Goal: Transaction & Acquisition: Purchase product/service

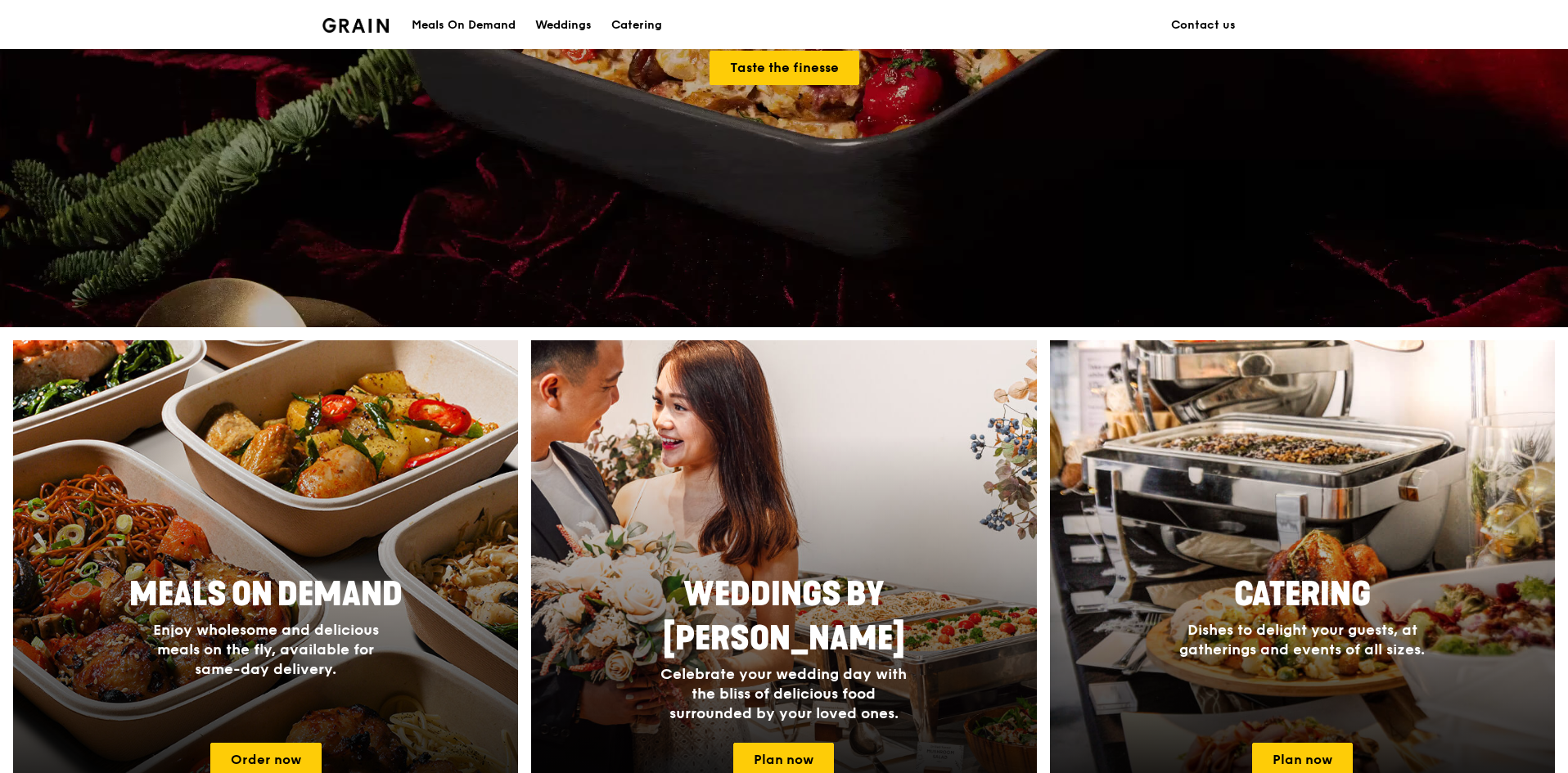
scroll to position [573, 0]
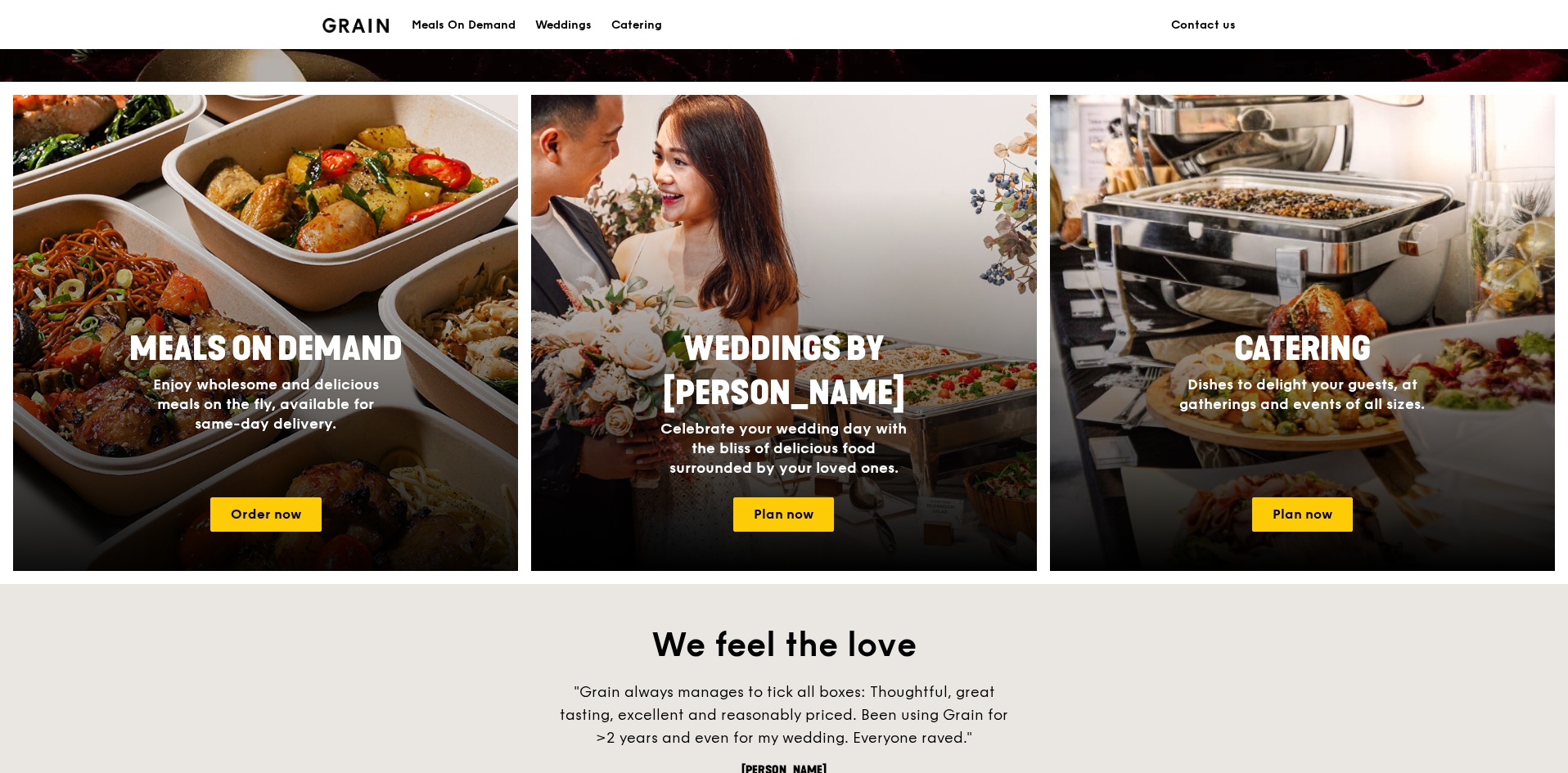
click at [331, 424] on span "Enjoy wholesome and delicious meals on the fly, available for same-day delivery." at bounding box center [266, 404] width 226 height 57
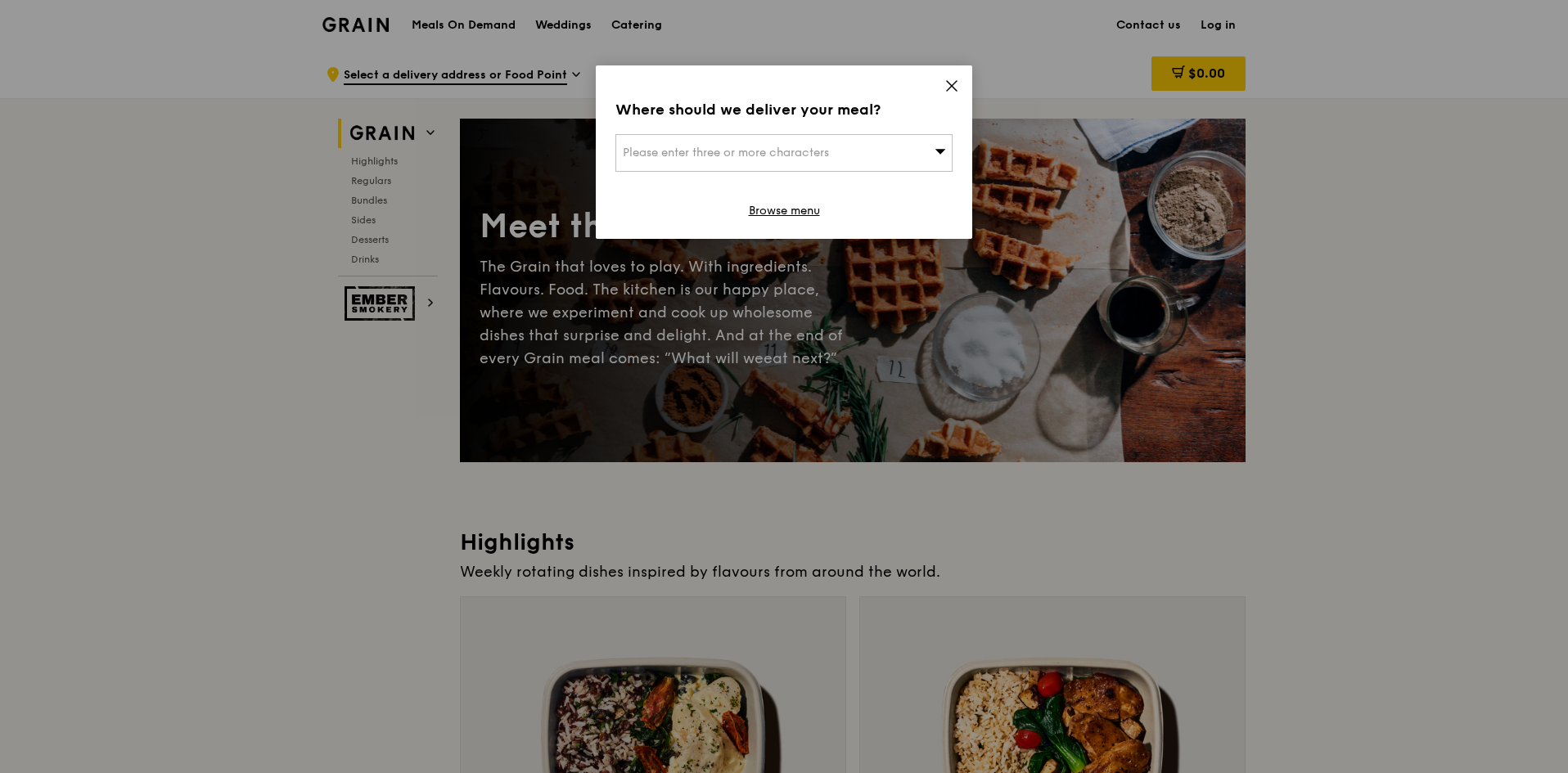
click at [837, 154] on div "Please enter three or more characters" at bounding box center [784, 152] width 337 height 38
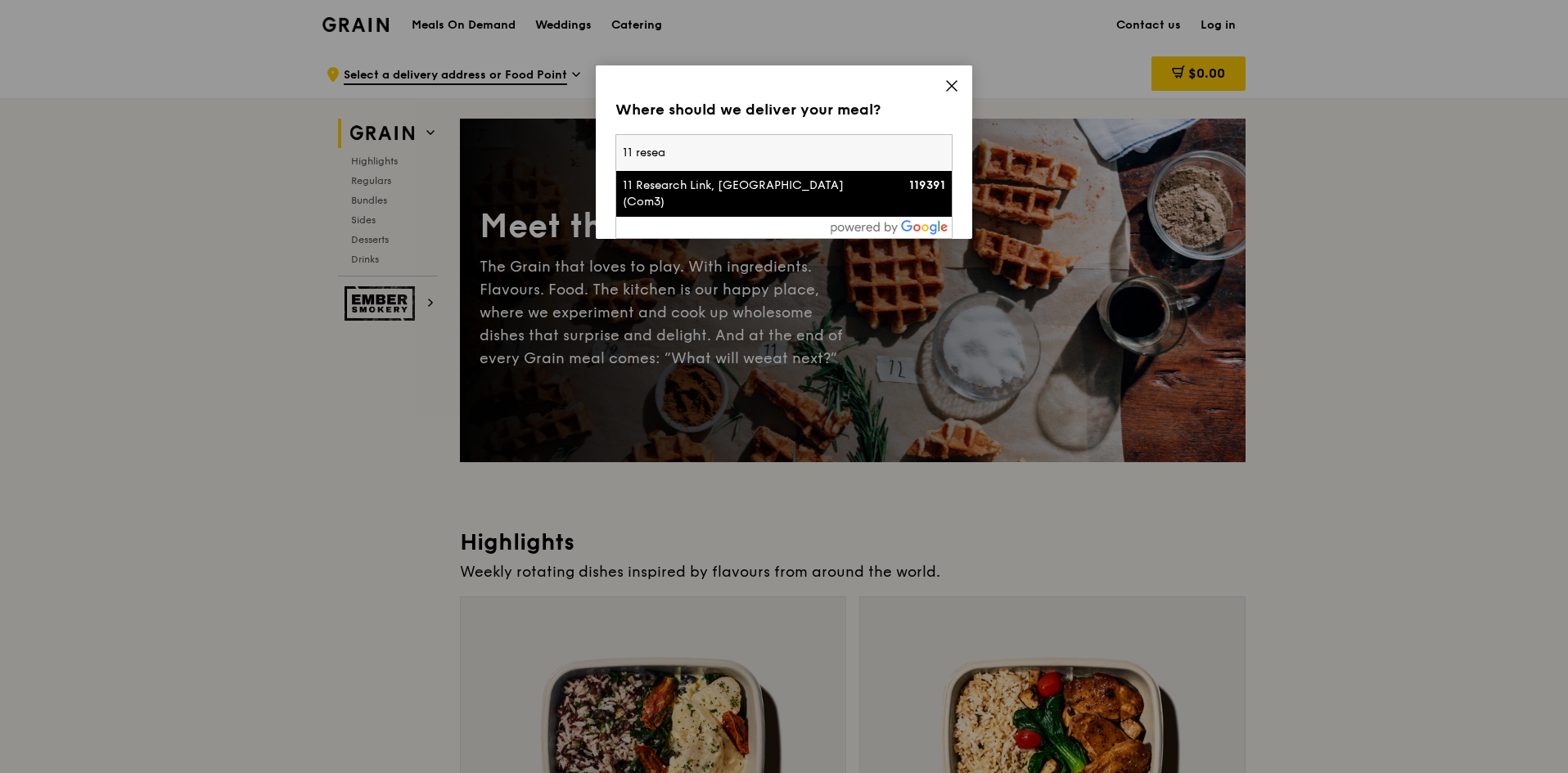
type input "11 resea"
click at [719, 193] on div "11 Research Link, [GEOGRAPHIC_DATA] (Com3)" at bounding box center [744, 193] width 243 height 32
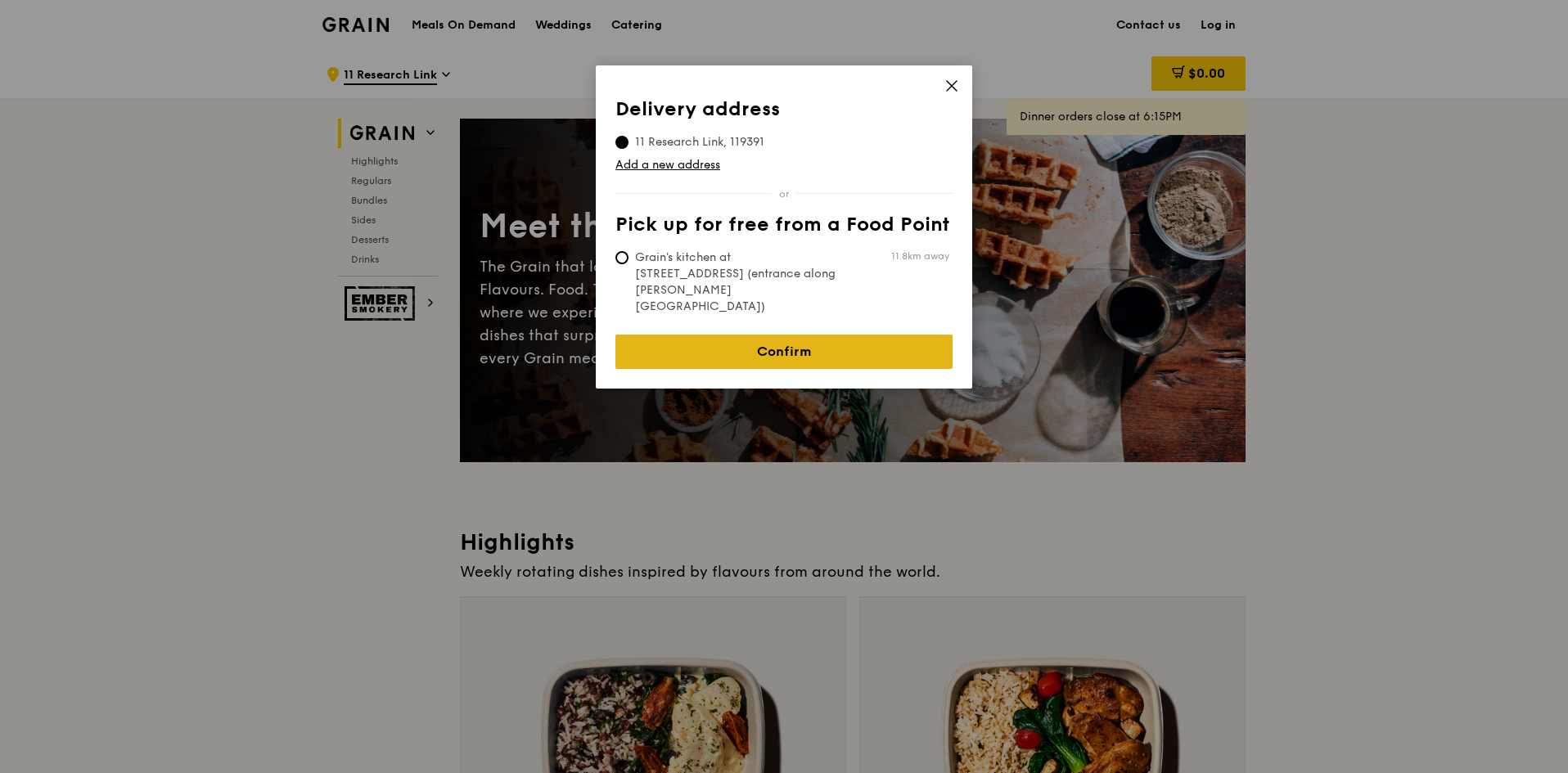
click at [675, 334] on link "Confirm" at bounding box center [784, 351] width 337 height 34
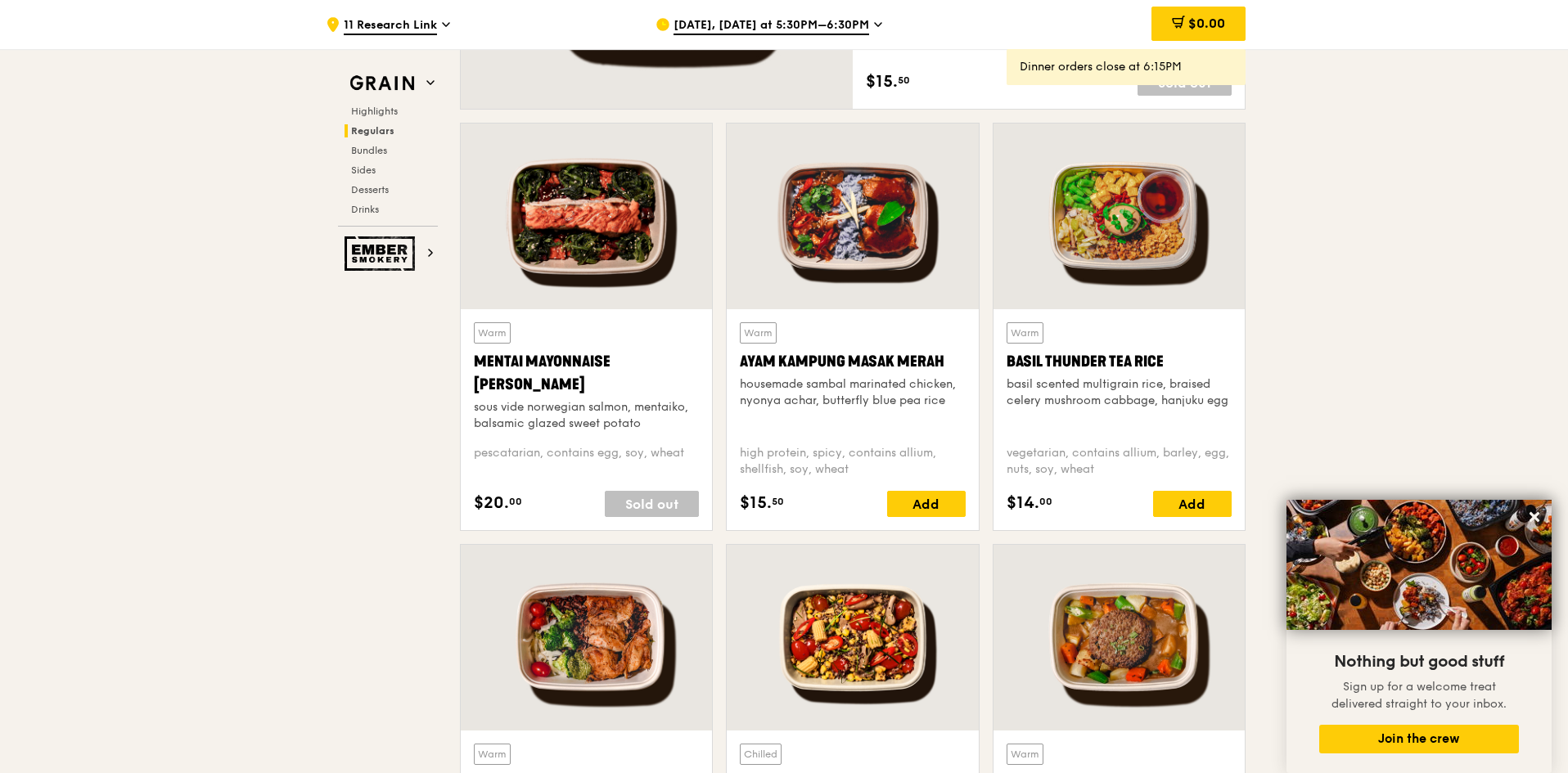
scroll to position [1472, 0]
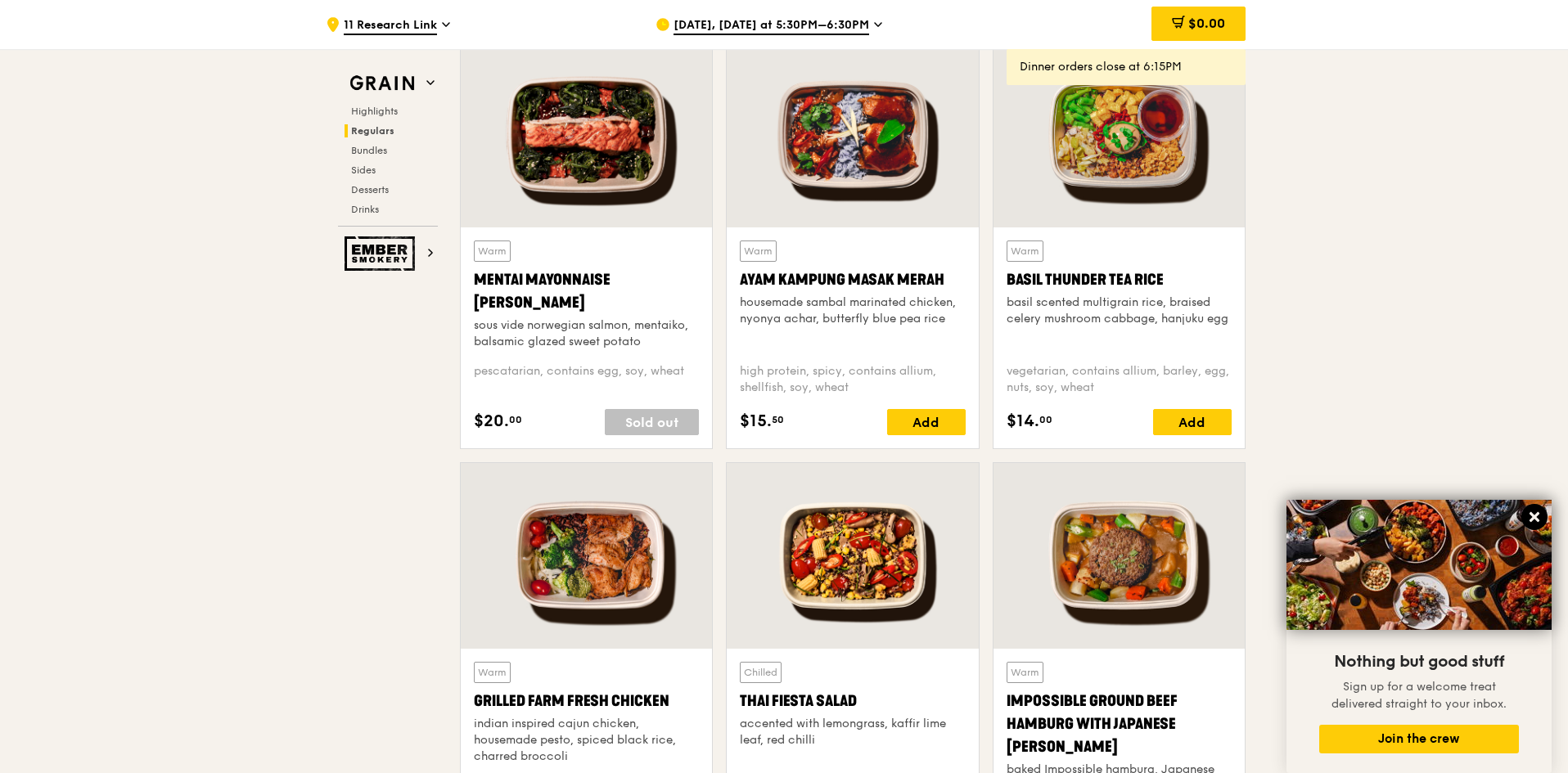
click at [1534, 518] on icon at bounding box center [1534, 517] width 10 height 10
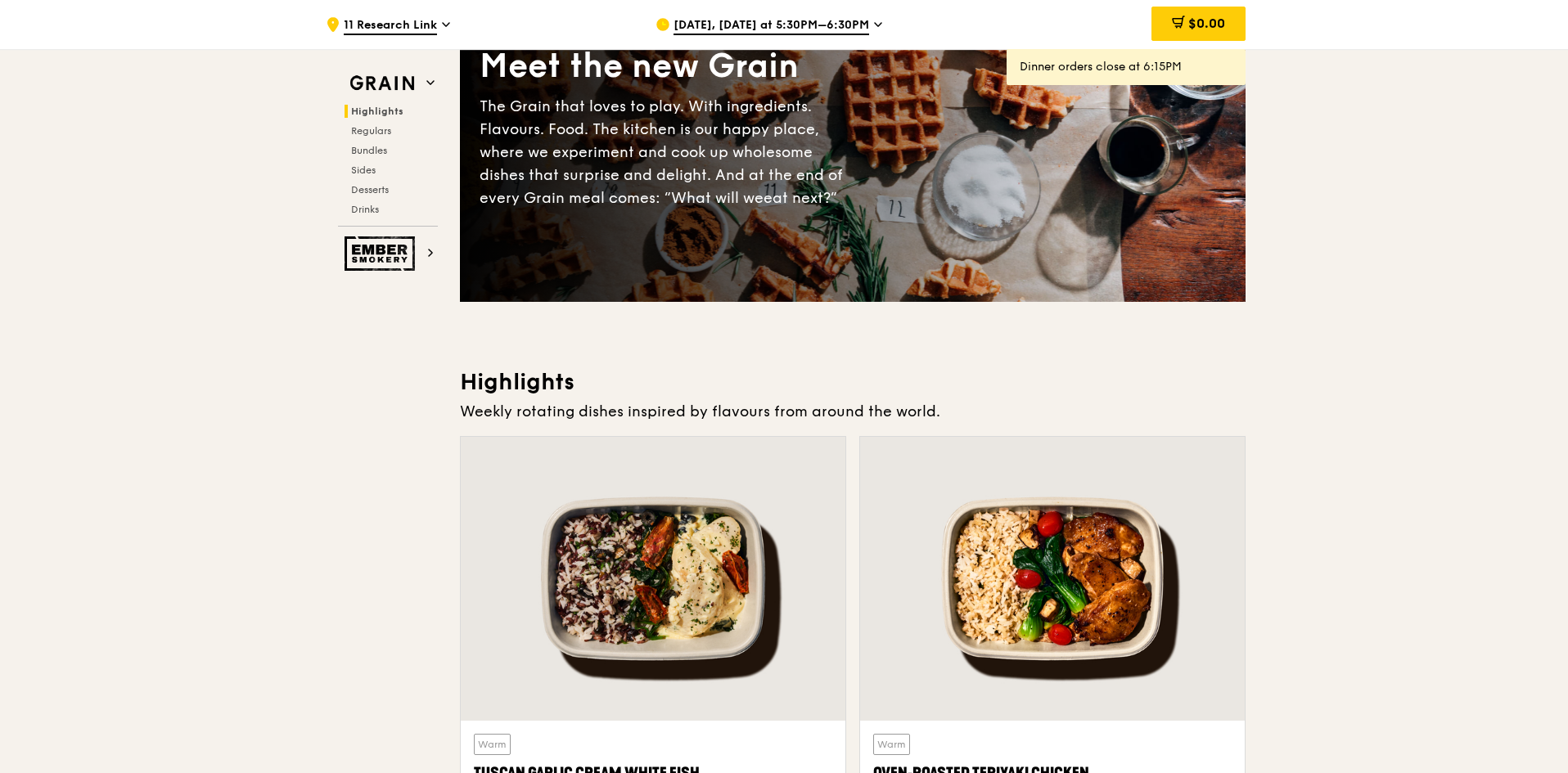
scroll to position [568, 0]
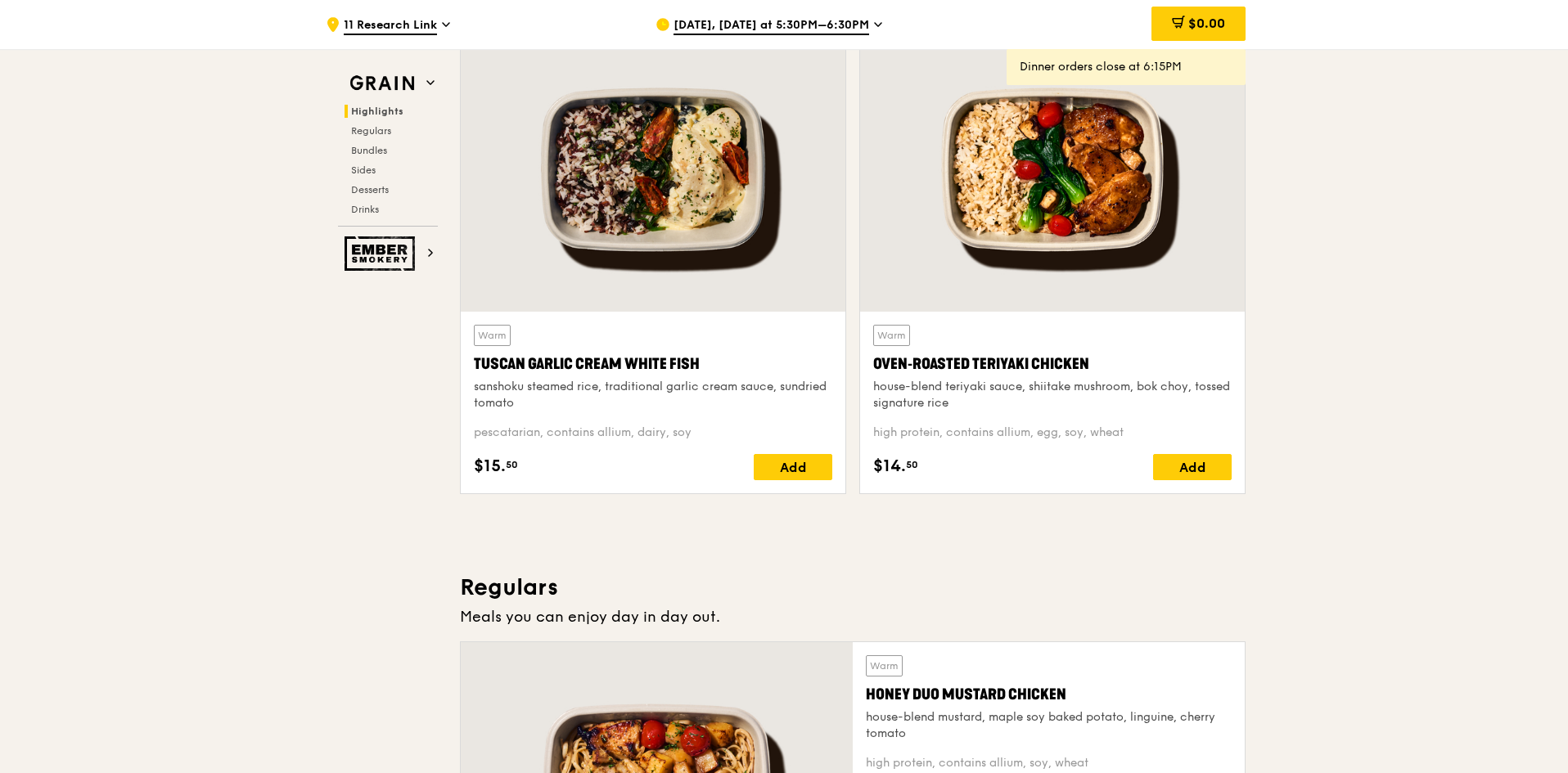
click at [1054, 294] on div at bounding box center [1052, 170] width 385 height 284
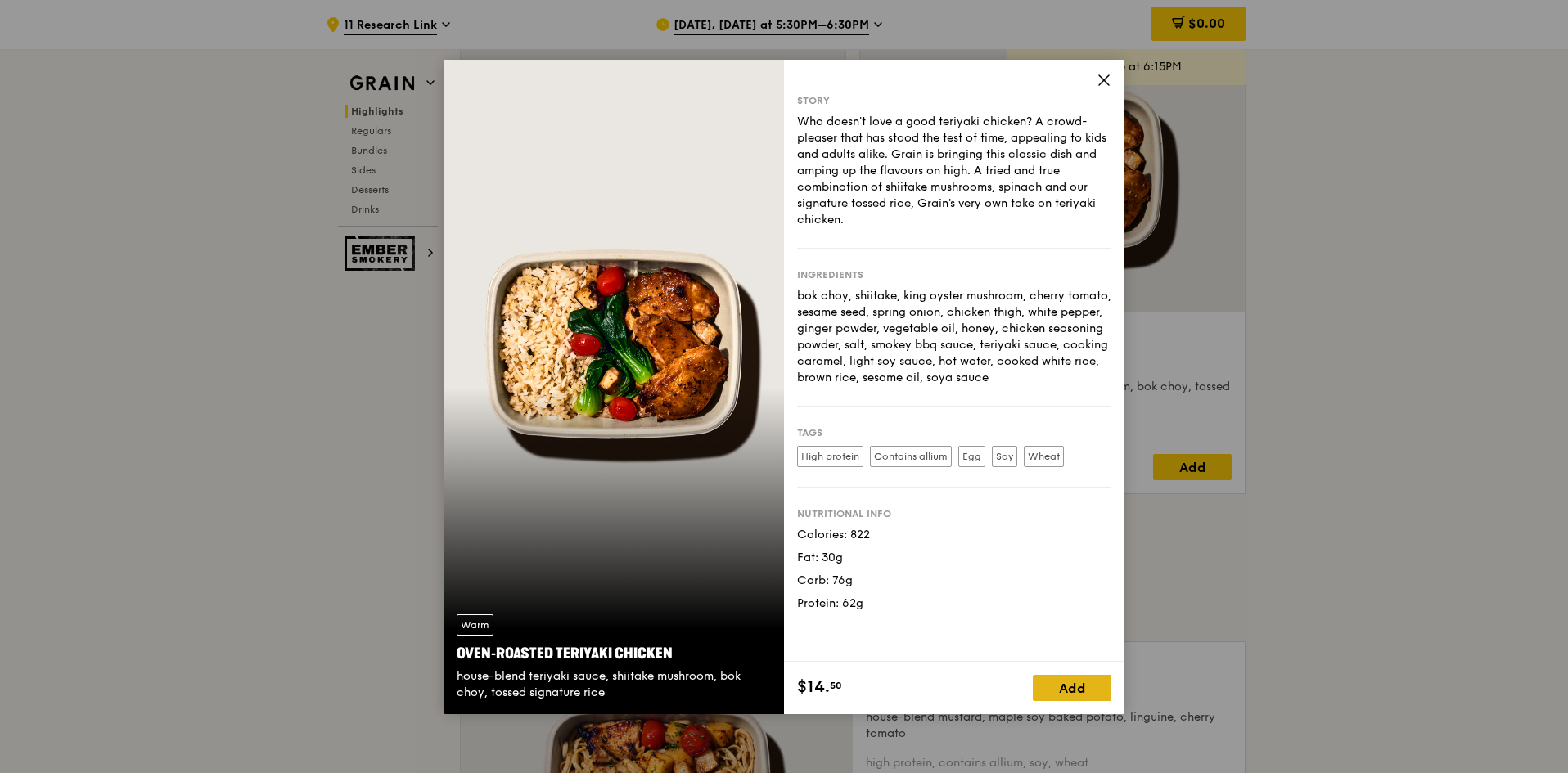
click at [1045, 680] on div "Add" at bounding box center [1072, 688] width 79 height 26
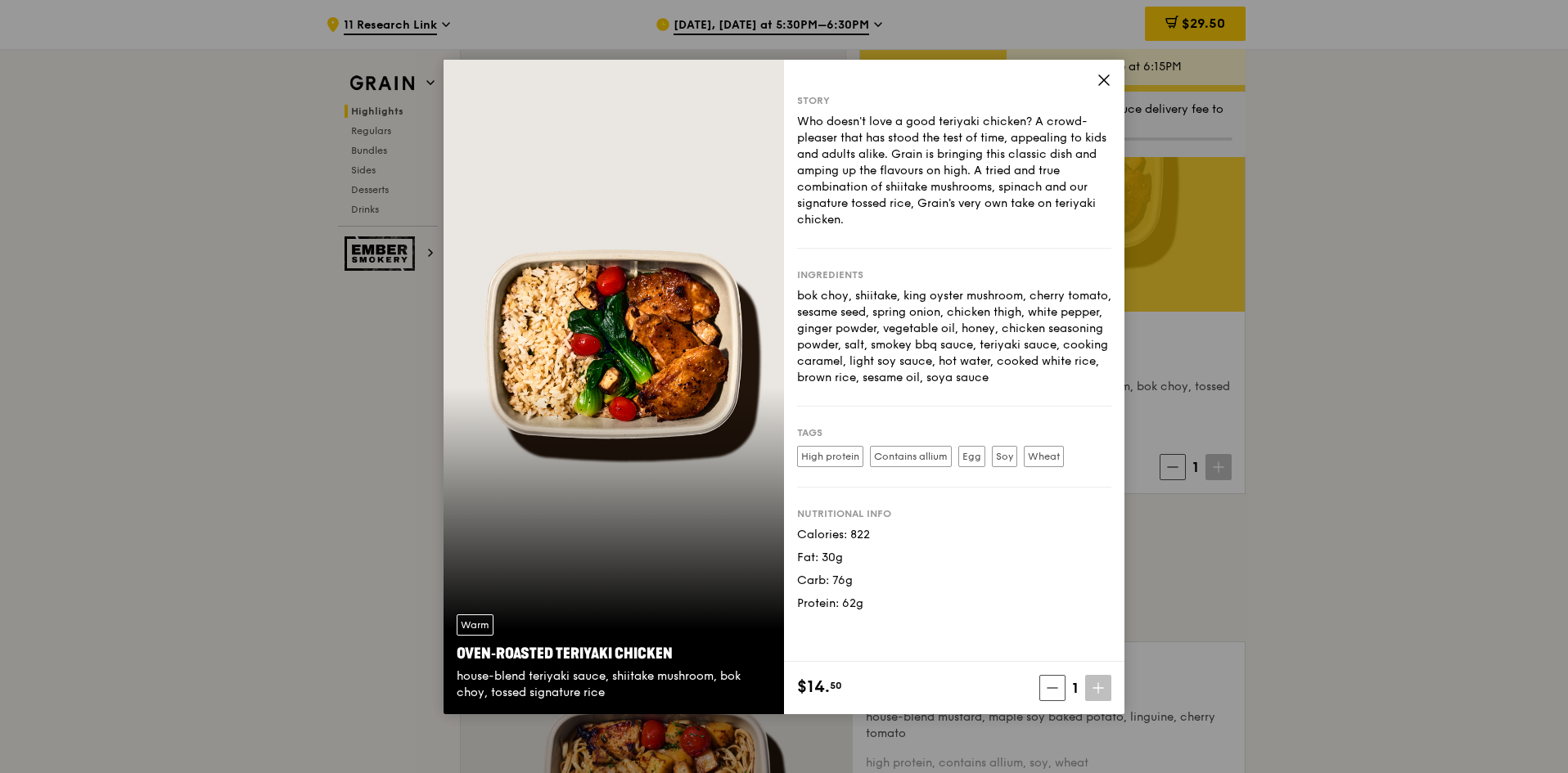
click at [1108, 68] on div "Story Who doesn't love a good teriyaki chicken? A crowd-pleaser that has stood …" at bounding box center [954, 361] width 341 height 602
click at [1112, 81] on div "Story Who doesn't love a good teriyaki chicken? A crowd-pleaser that has stood …" at bounding box center [954, 361] width 341 height 602
click at [1102, 81] on icon at bounding box center [1104, 80] width 15 height 15
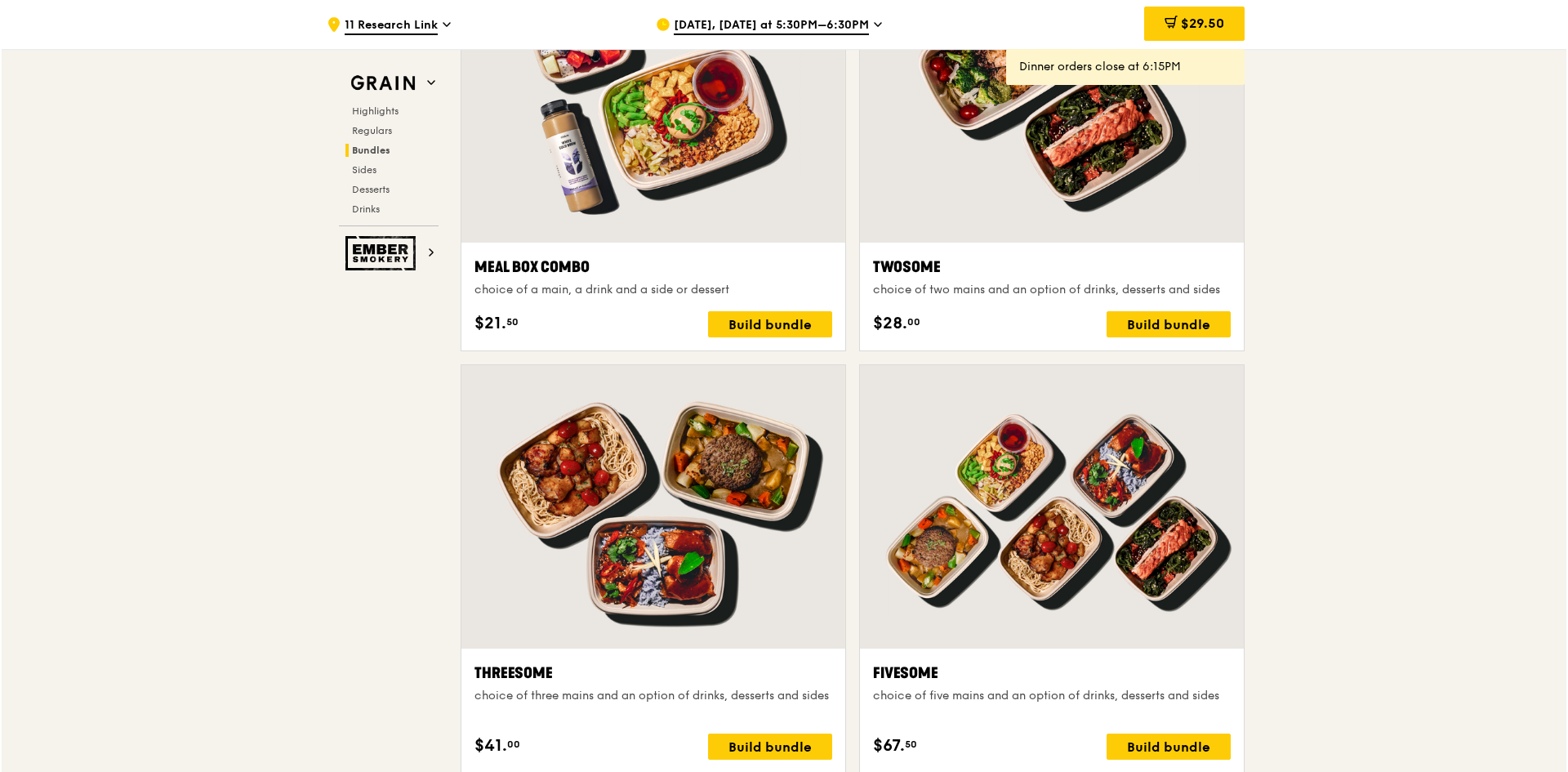
scroll to position [2855, 0]
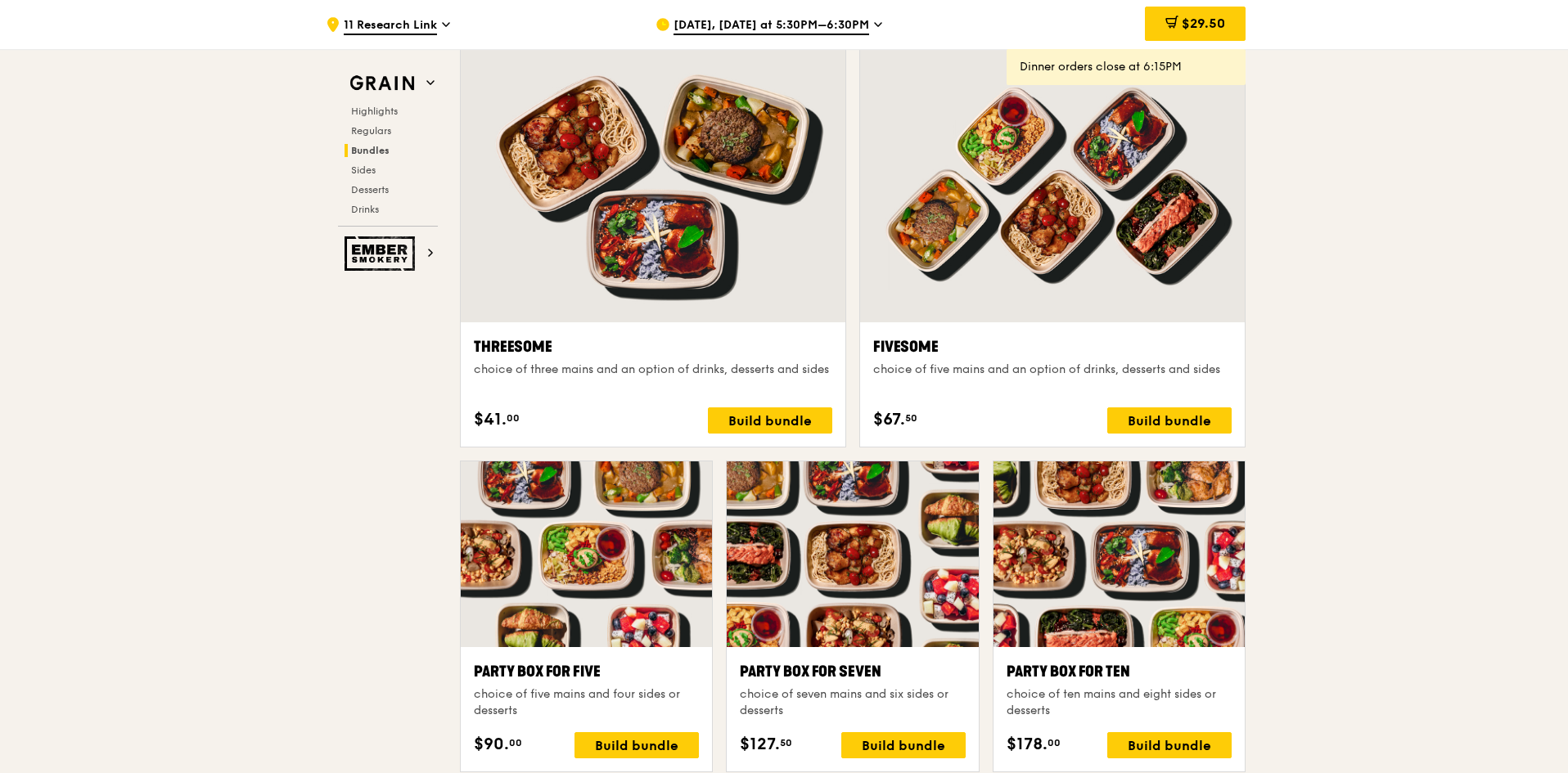
click at [956, 281] on div at bounding box center [1052, 180] width 385 height 284
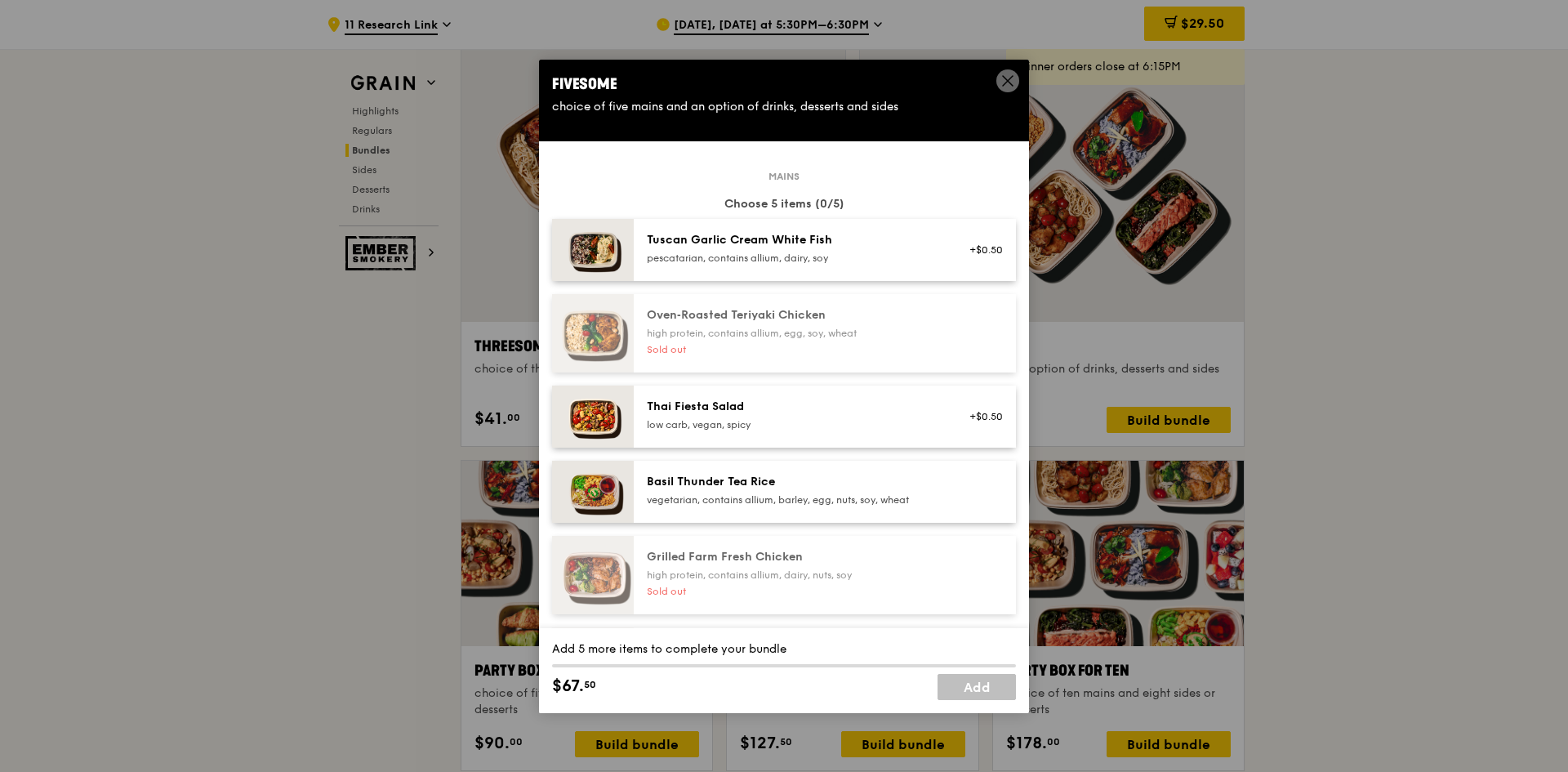
click at [1002, 73] on span at bounding box center [1008, 80] width 23 height 23
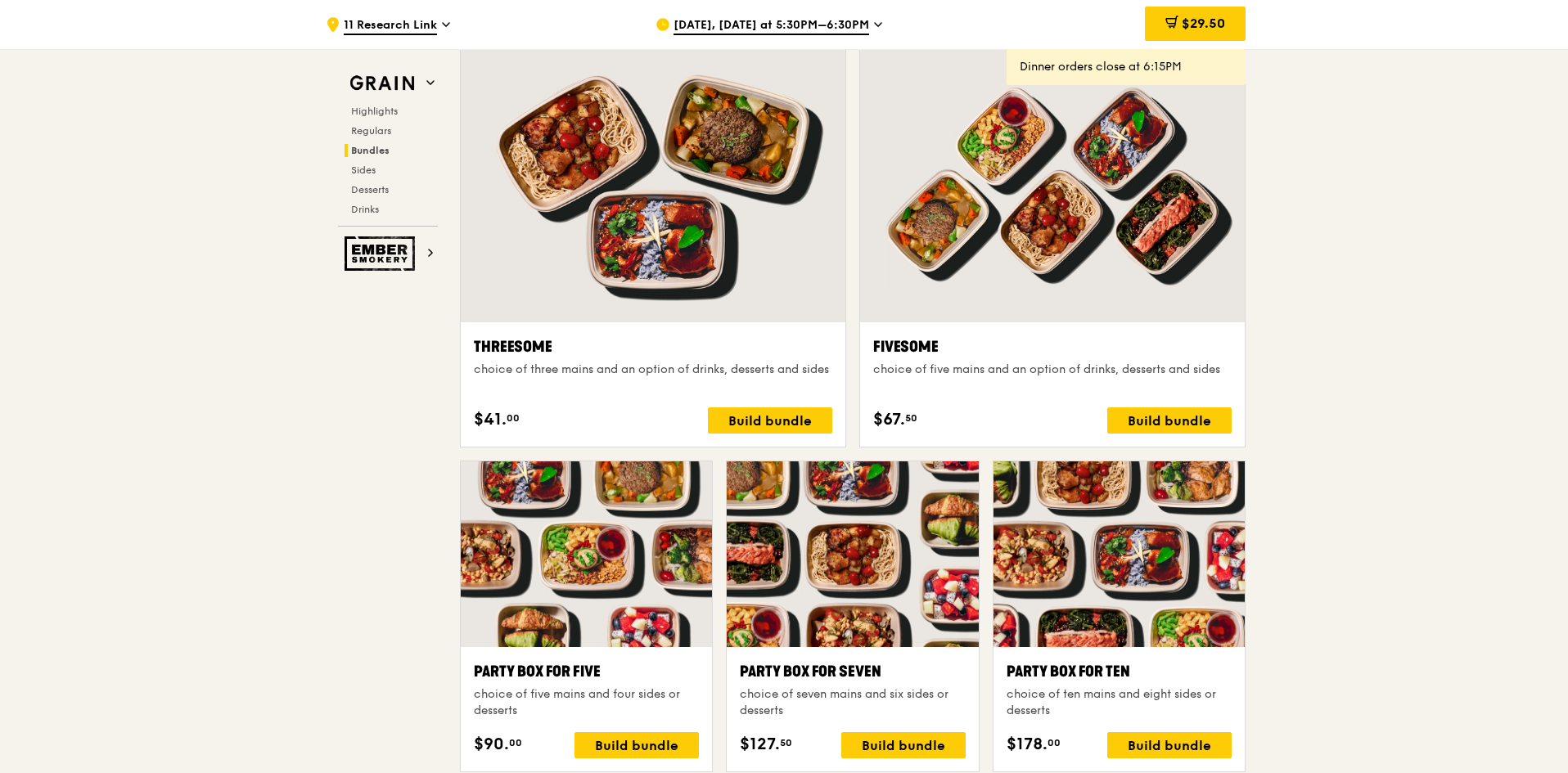
click at [794, 25] on span "[DATE], [DATE] at 5:30PM–6:30PM" at bounding box center [771, 26] width 195 height 18
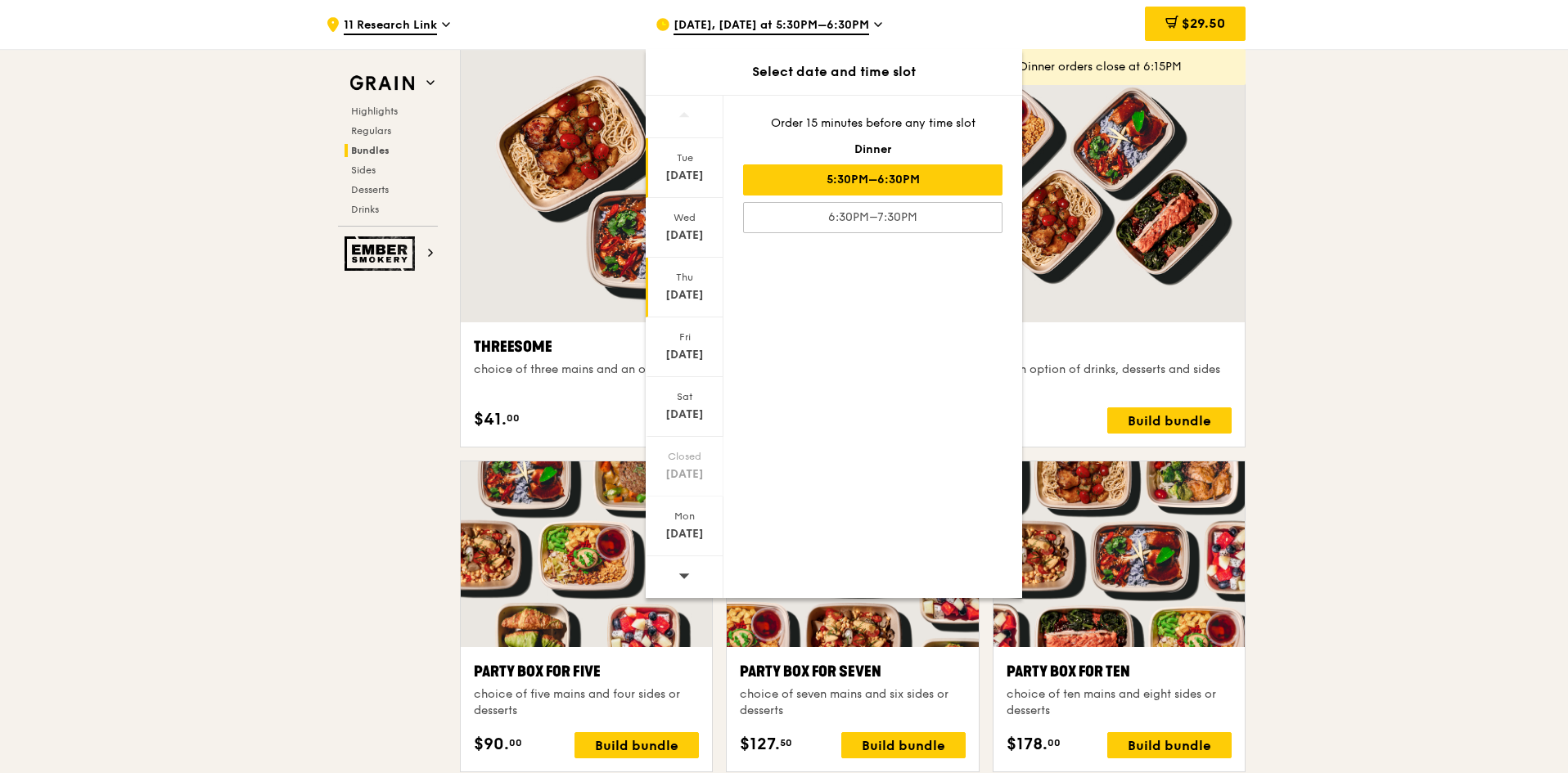
click at [689, 284] on div "[DATE]" at bounding box center [684, 287] width 78 height 60
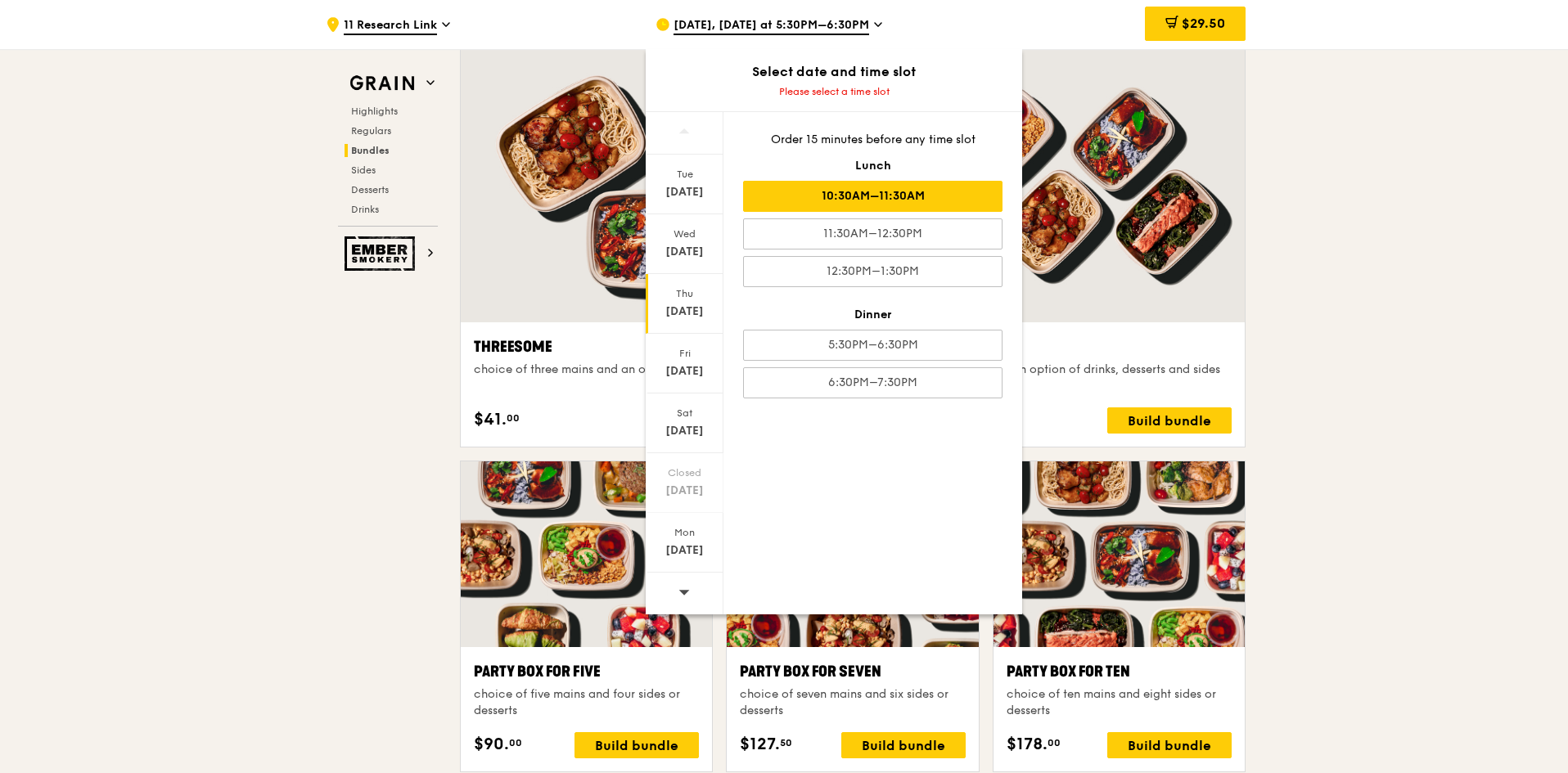
click at [867, 200] on div "10:30AM–11:30AM" at bounding box center [872, 196] width 259 height 32
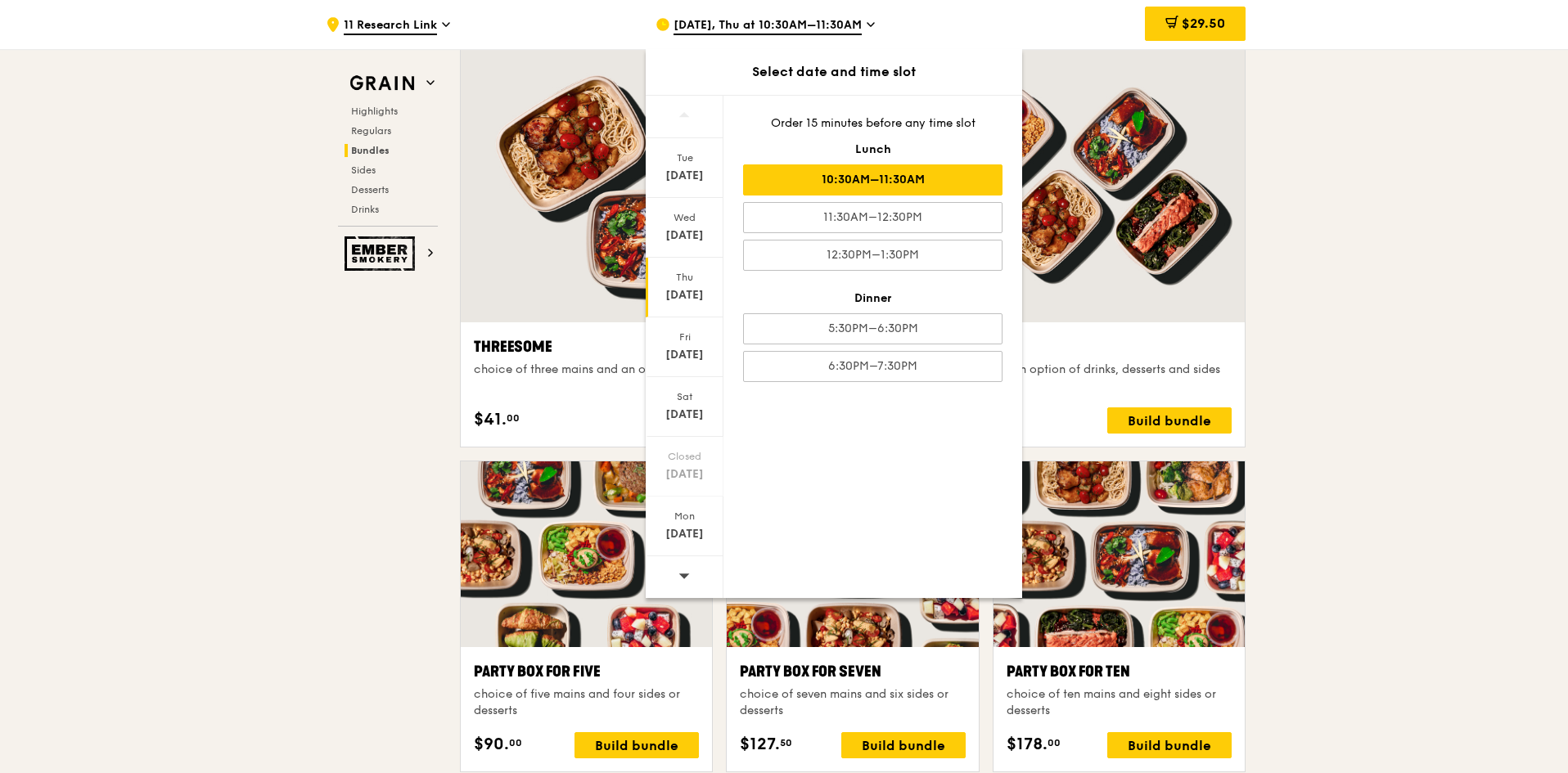
click at [1365, 219] on div ".cls-1 { fill: none; stroke: #fff; stroke-linecap: round; stroke-linejoin: roun…" at bounding box center [784, 643] width 1568 height 6907
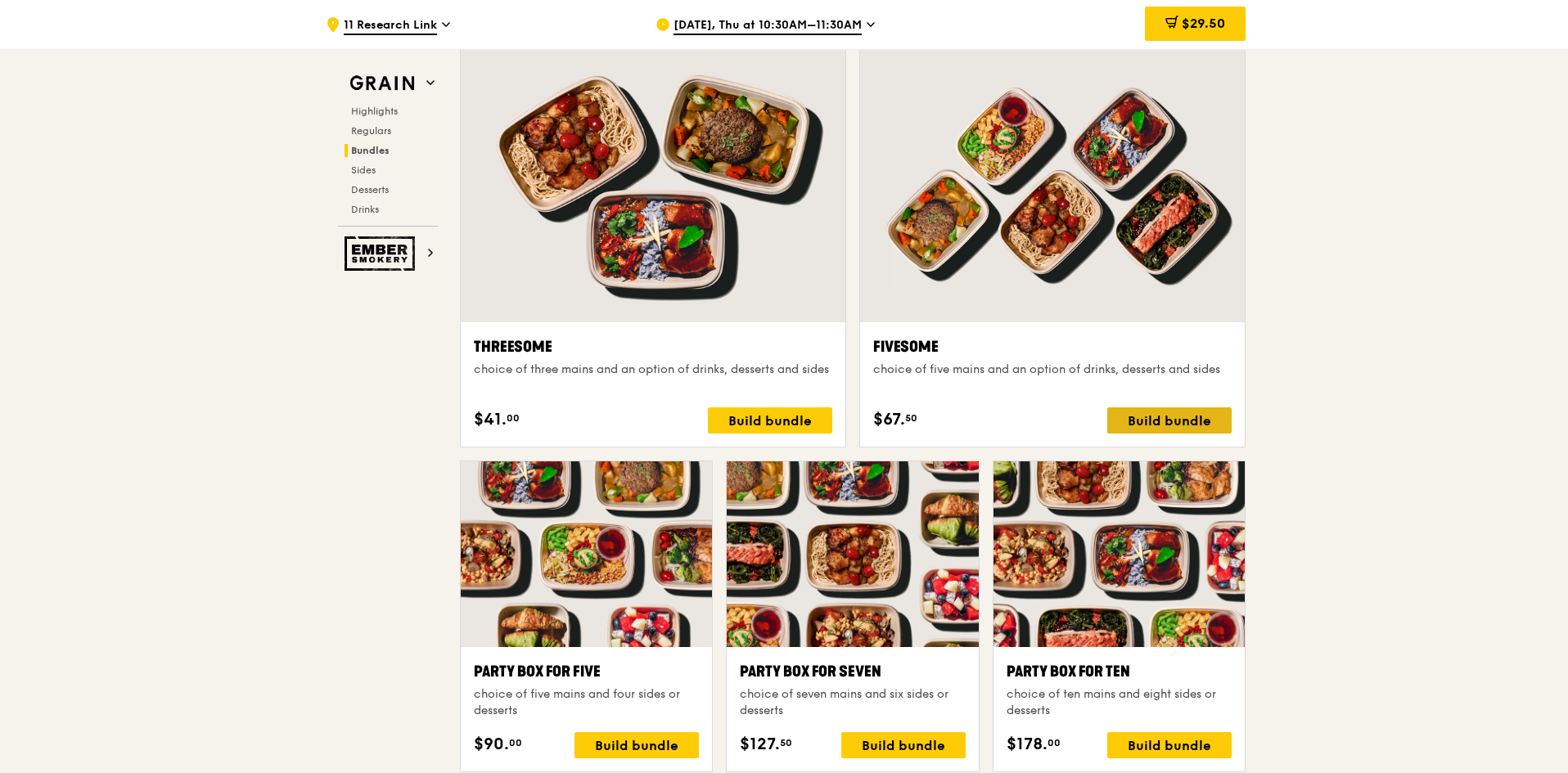
click at [1162, 420] on div "Build bundle" at bounding box center [1169, 420] width 124 height 26
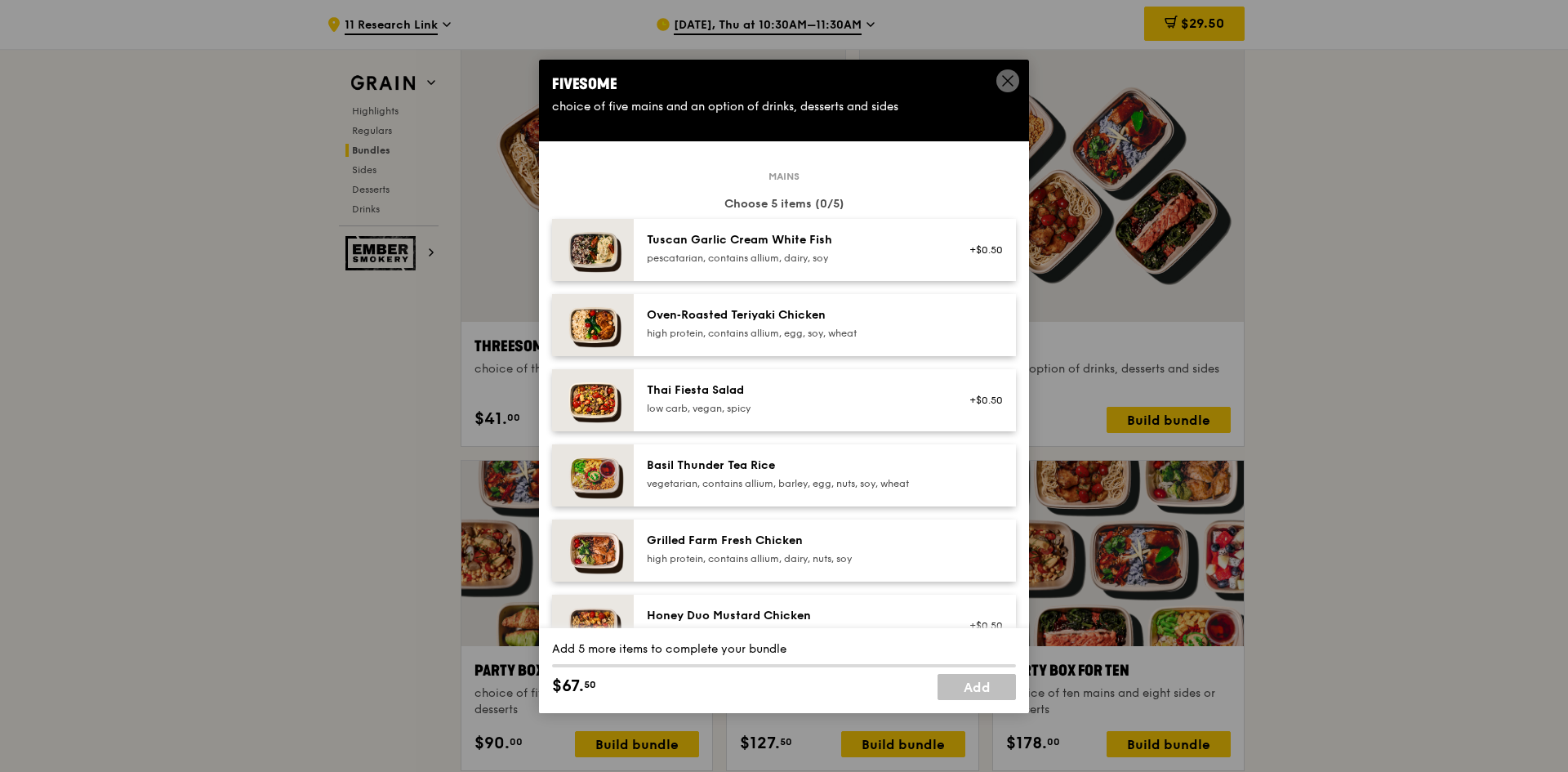
click at [767, 336] on div "high protein, contains allium, egg, soy, wheat" at bounding box center [793, 333] width 293 height 13
click at [678, 332] on div "high protein, contains allium, egg, soy, wheat" at bounding box center [793, 333] width 293 height 13
click at [684, 330] on div "high protein, contains allium, egg, soy, wheat" at bounding box center [793, 333] width 293 height 13
click at [685, 330] on div "high protein, contains allium, egg, soy, wheat" at bounding box center [793, 333] width 293 height 13
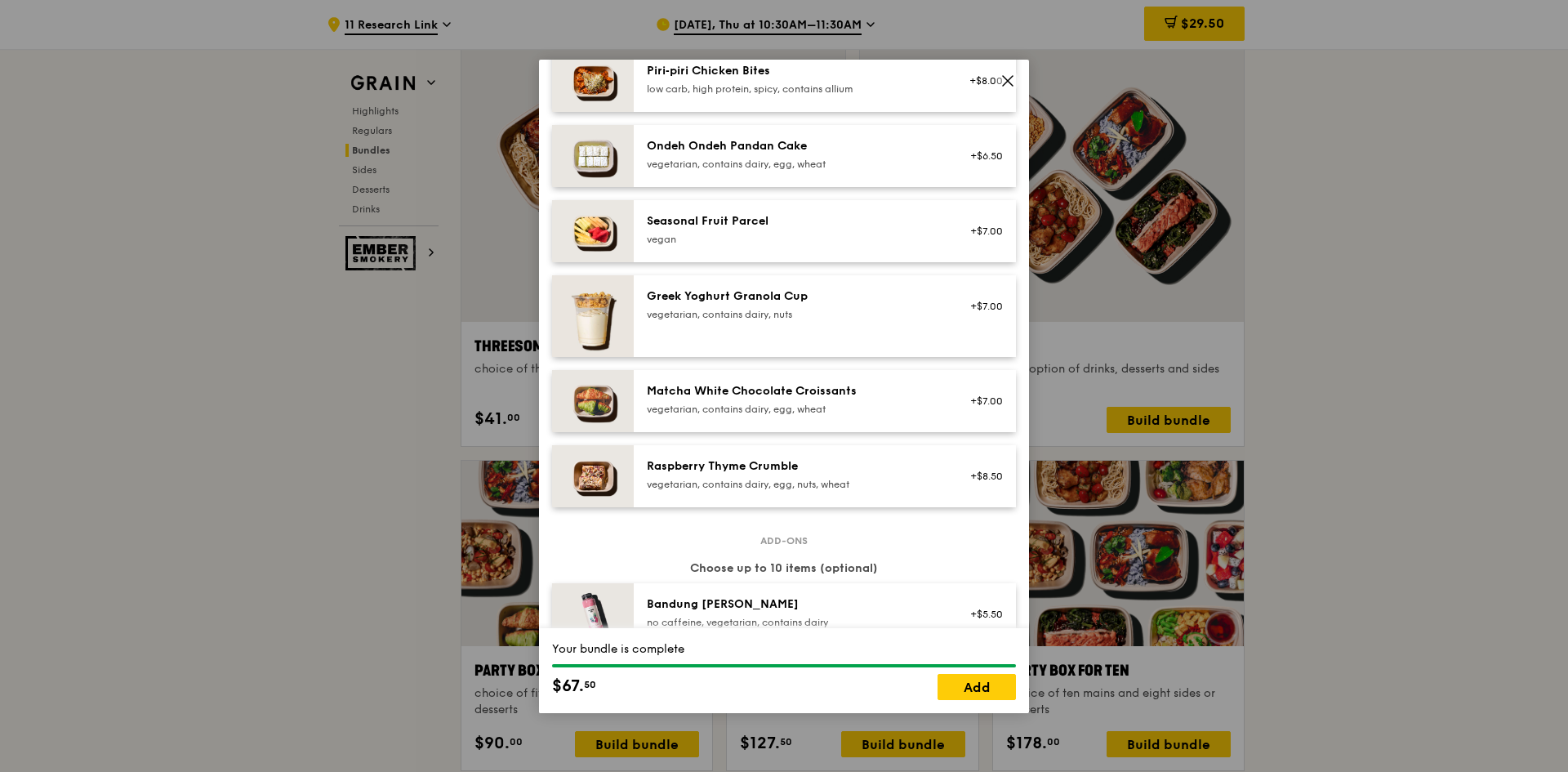
scroll to position [1062, 0]
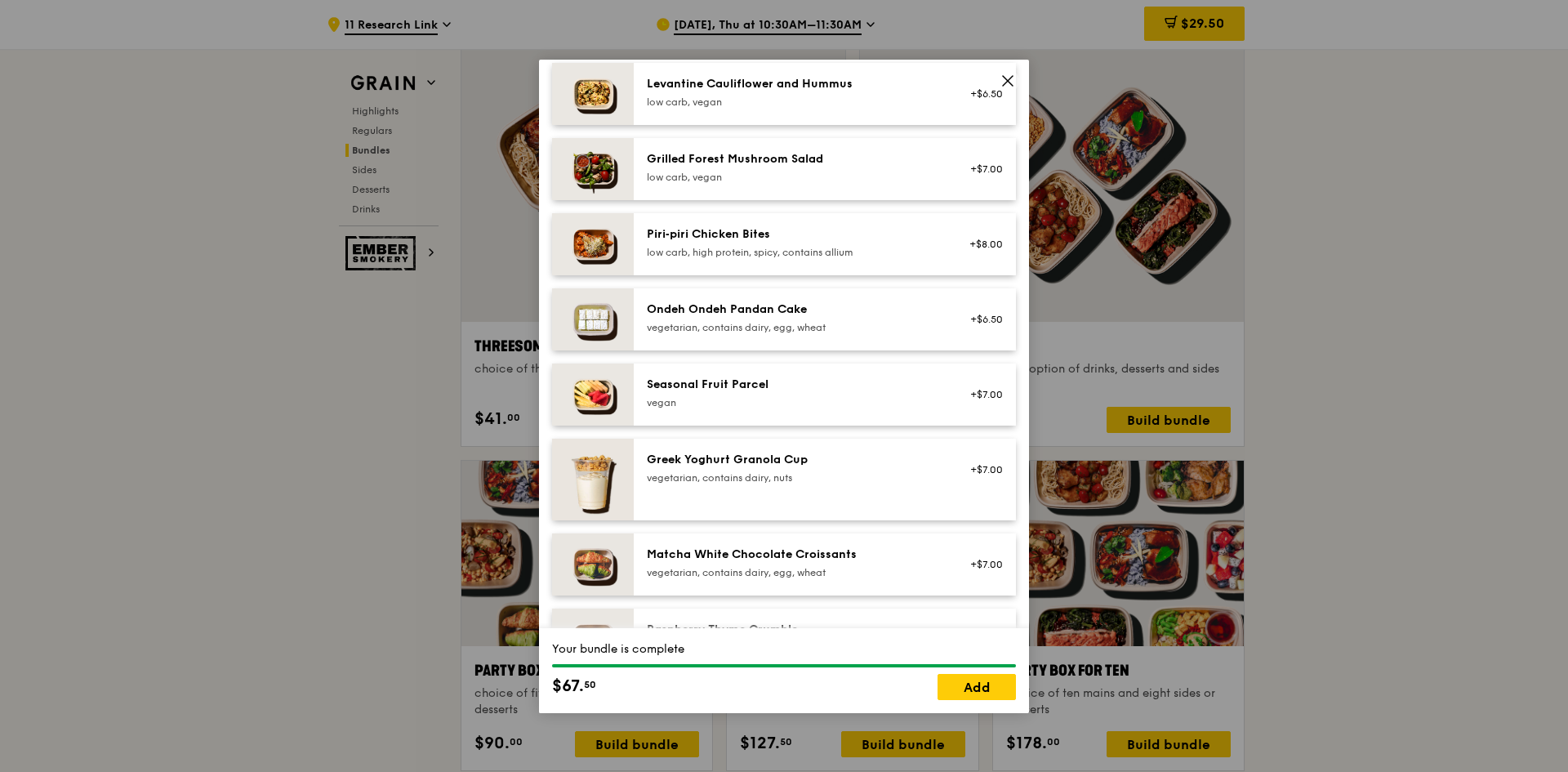
click at [700, 406] on div "vegan" at bounding box center [793, 402] width 293 height 13
click at [700, 410] on div "Seasonal Fruit Parcel [GEOGRAPHIC_DATA]" at bounding box center [794, 394] width 313 height 36
click at [697, 400] on div "vegan" at bounding box center [793, 402] width 293 height 13
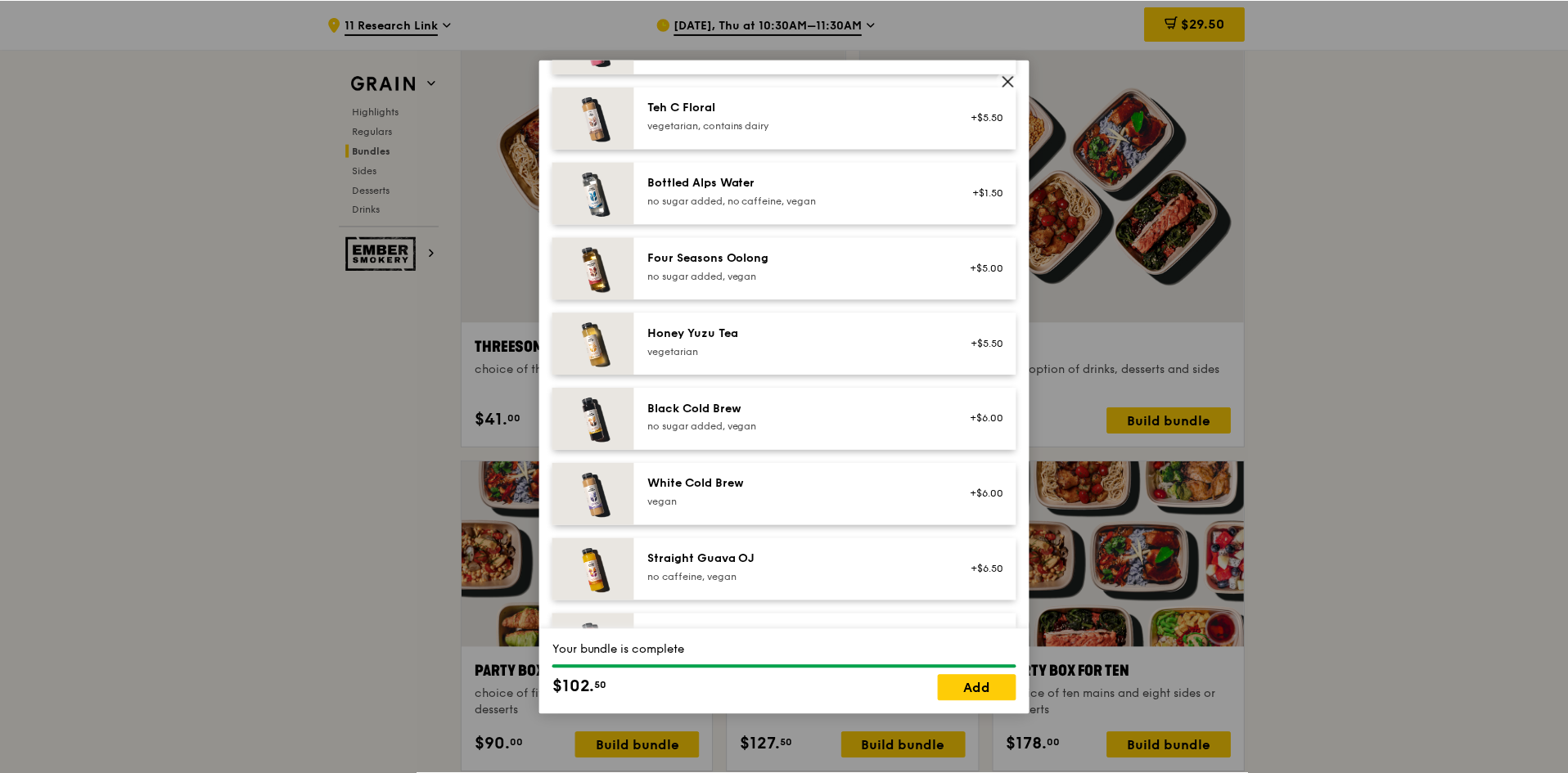
scroll to position [1859, 0]
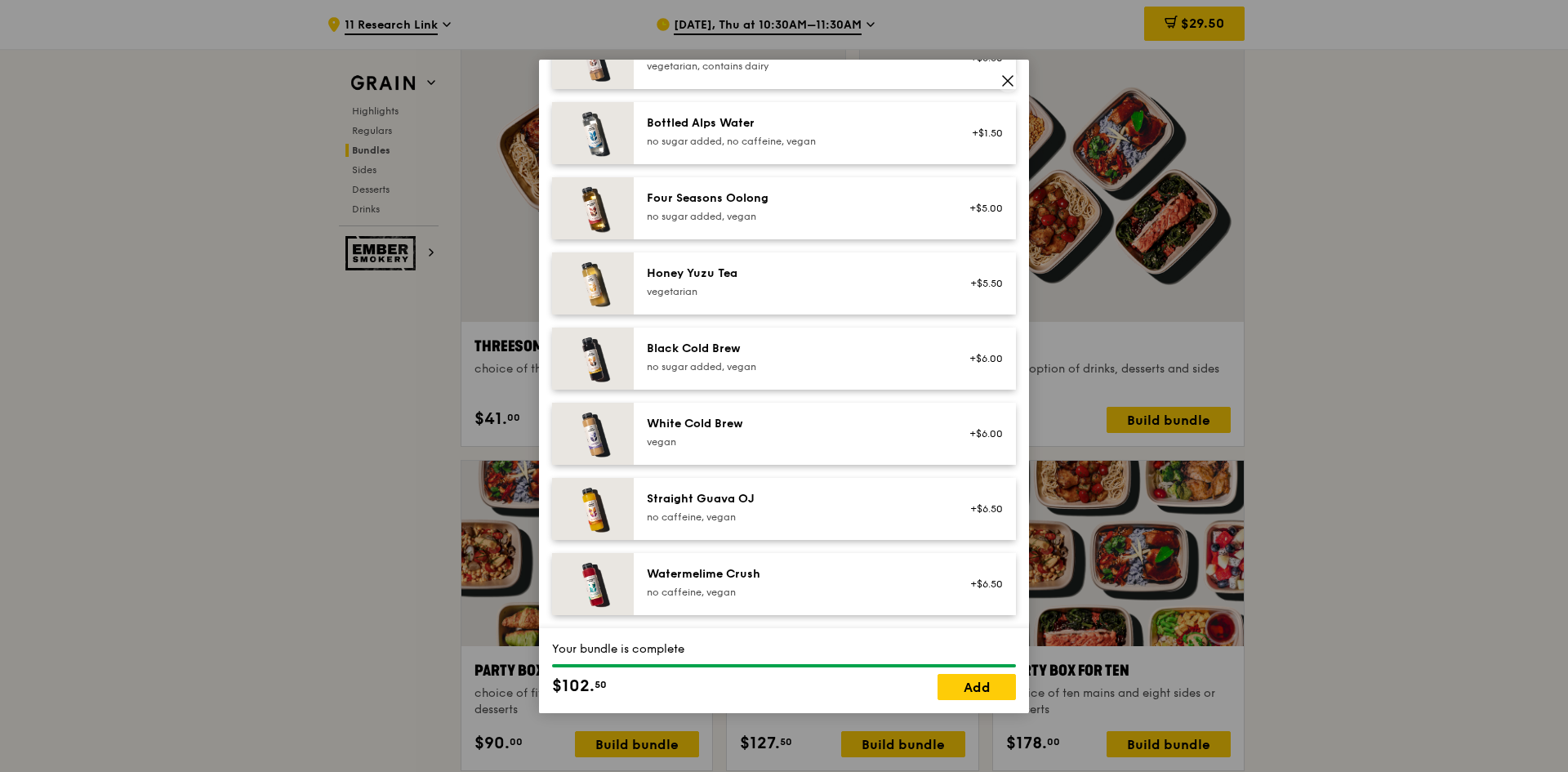
click at [659, 591] on div "no caffeine, vegan" at bounding box center [793, 592] width 293 height 13
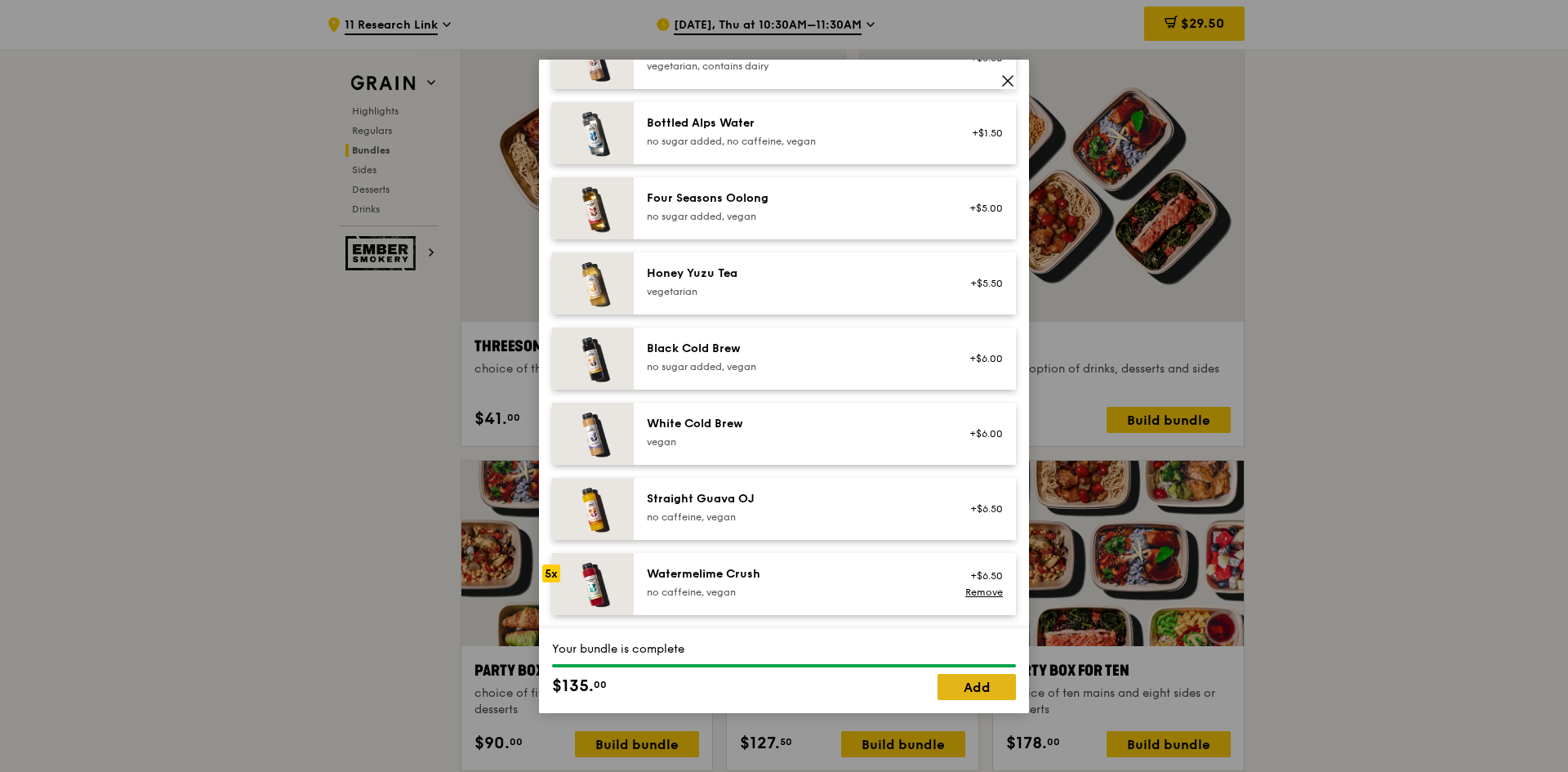
click at [967, 682] on link "Add" at bounding box center [977, 687] width 79 height 26
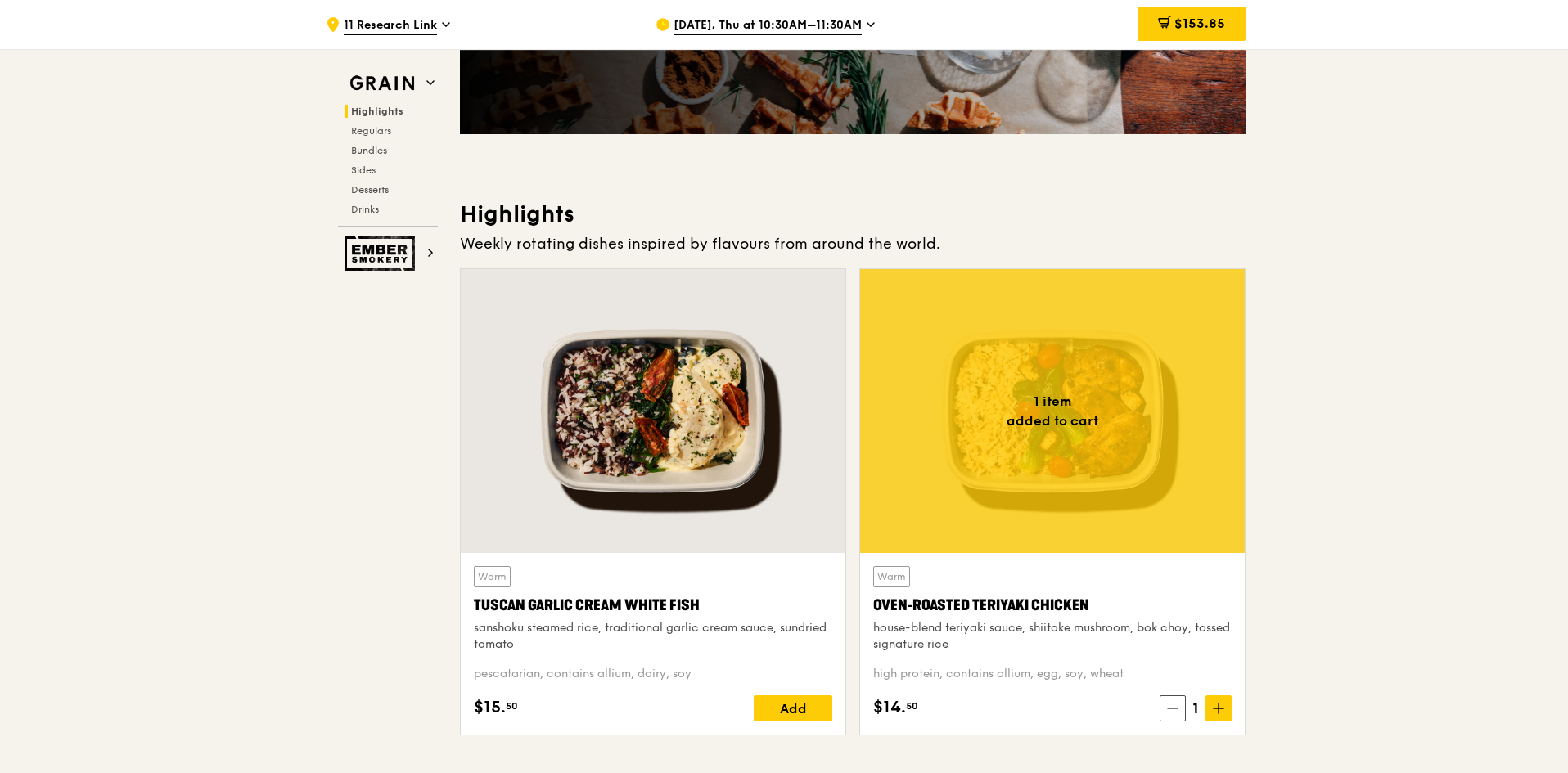
scroll to position [655, 0]
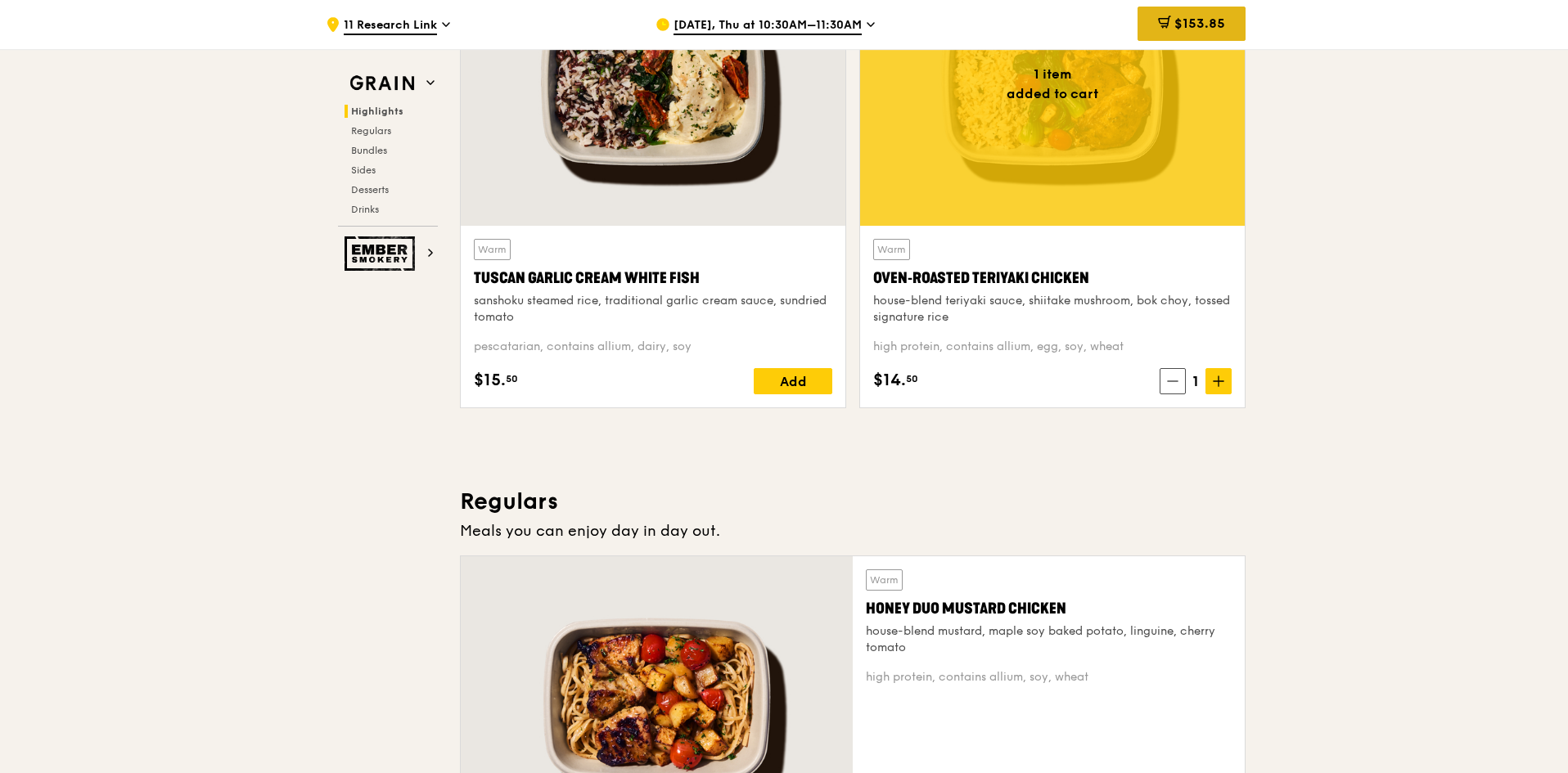
click at [1222, 10] on div "$153.85" at bounding box center [1191, 23] width 108 height 34
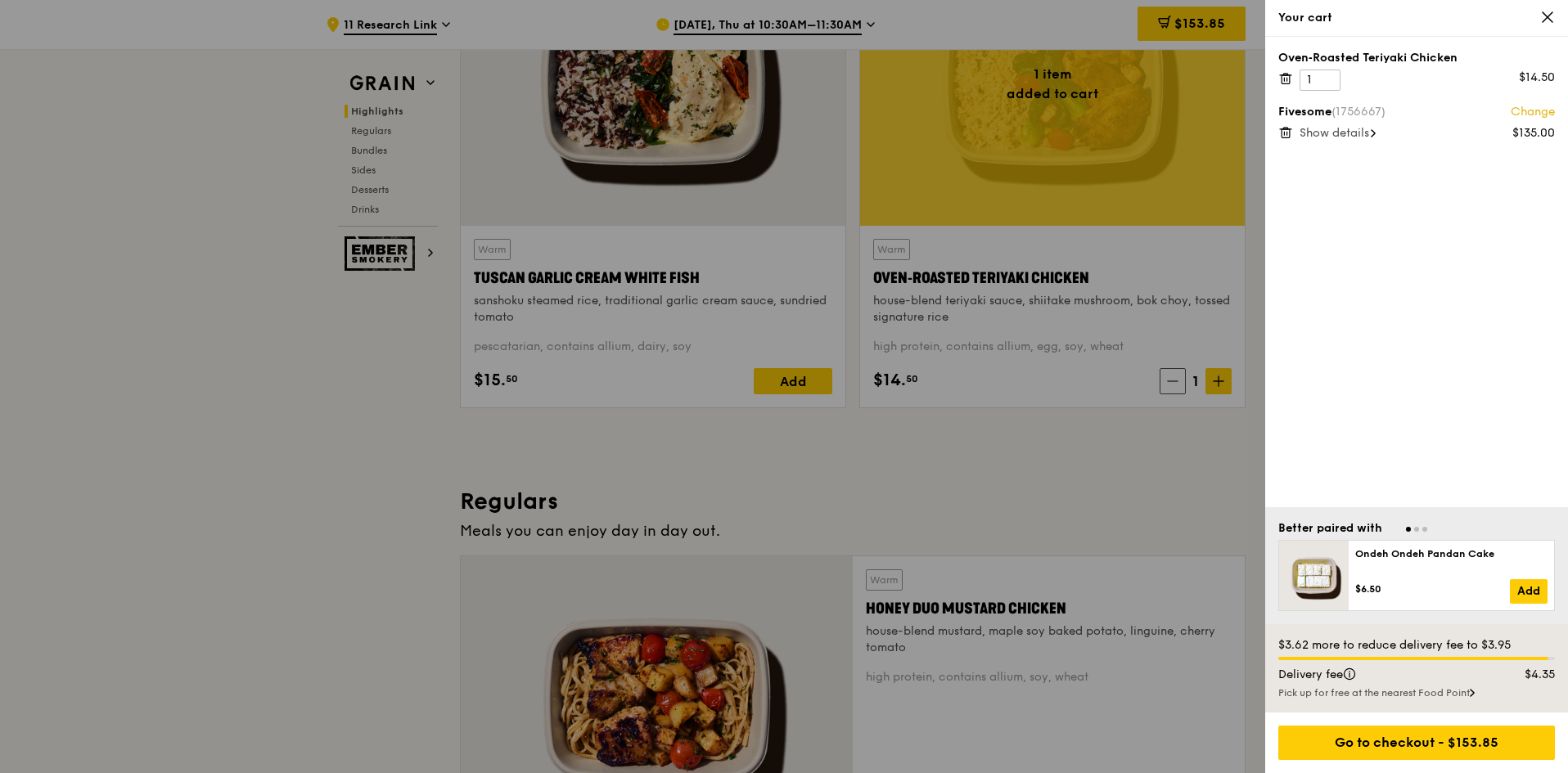
click at [1284, 76] on icon at bounding box center [1285, 78] width 15 height 15
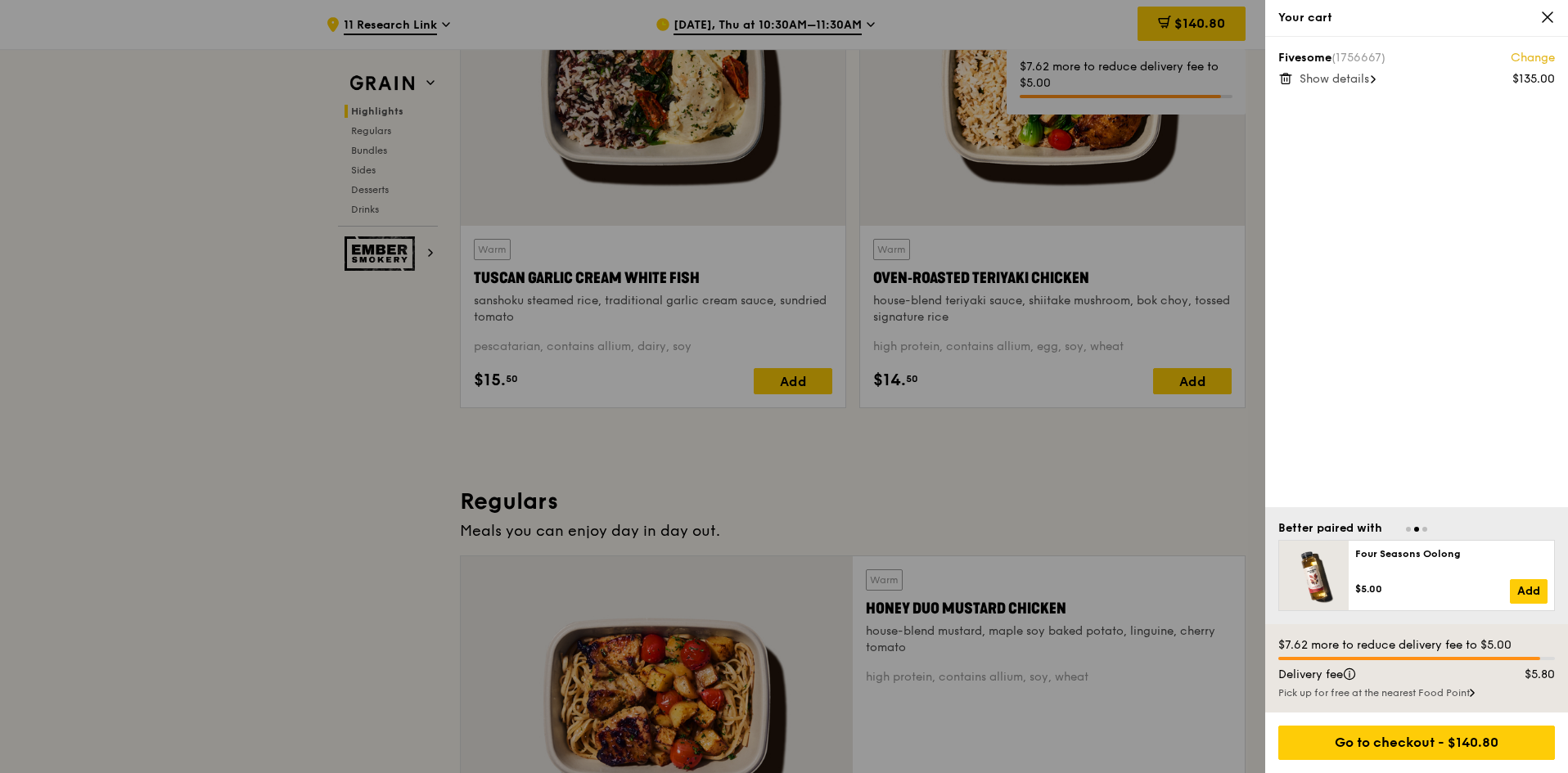
click at [1184, 551] on div at bounding box center [784, 386] width 1568 height 773
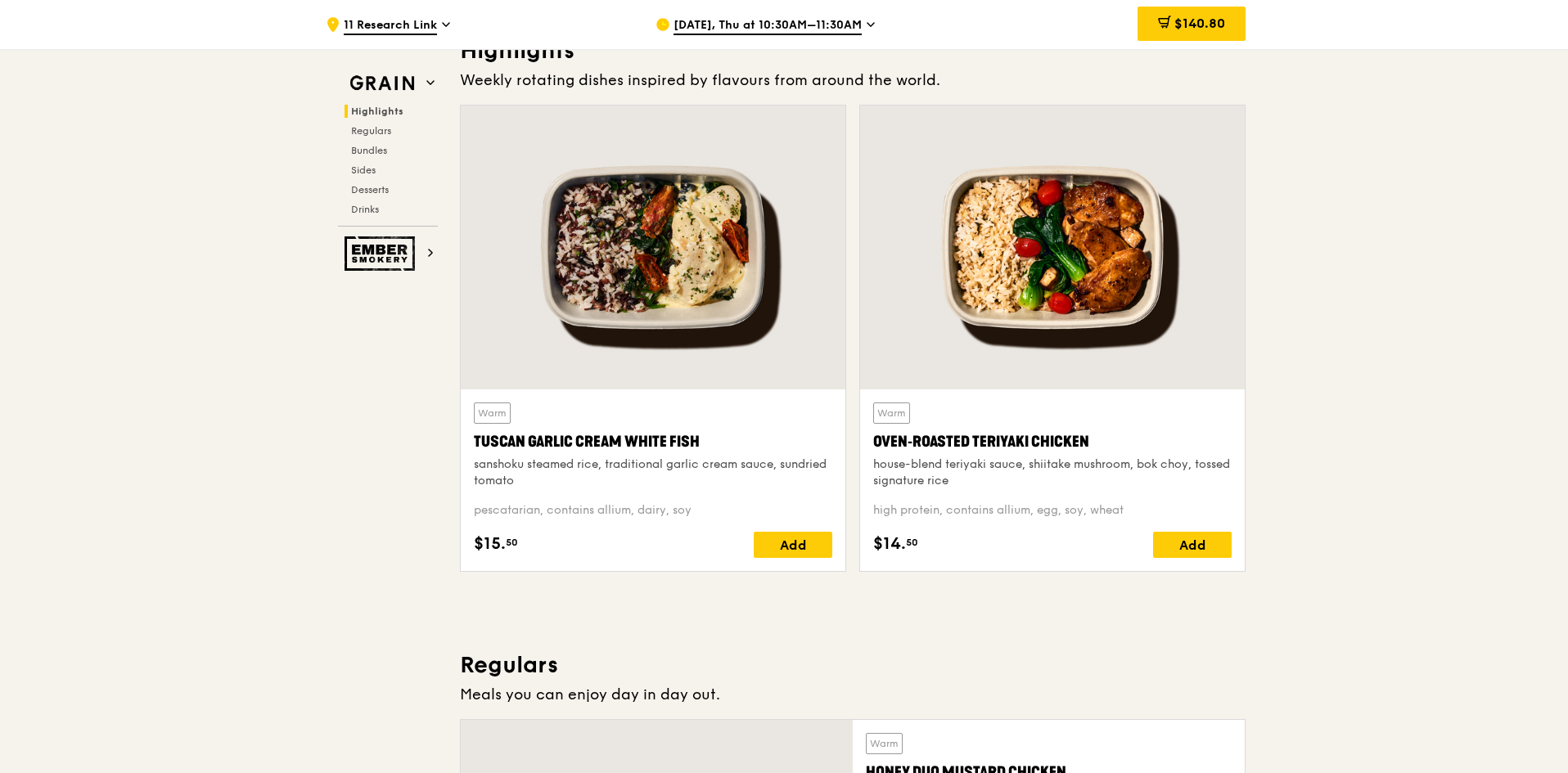
scroll to position [0, 0]
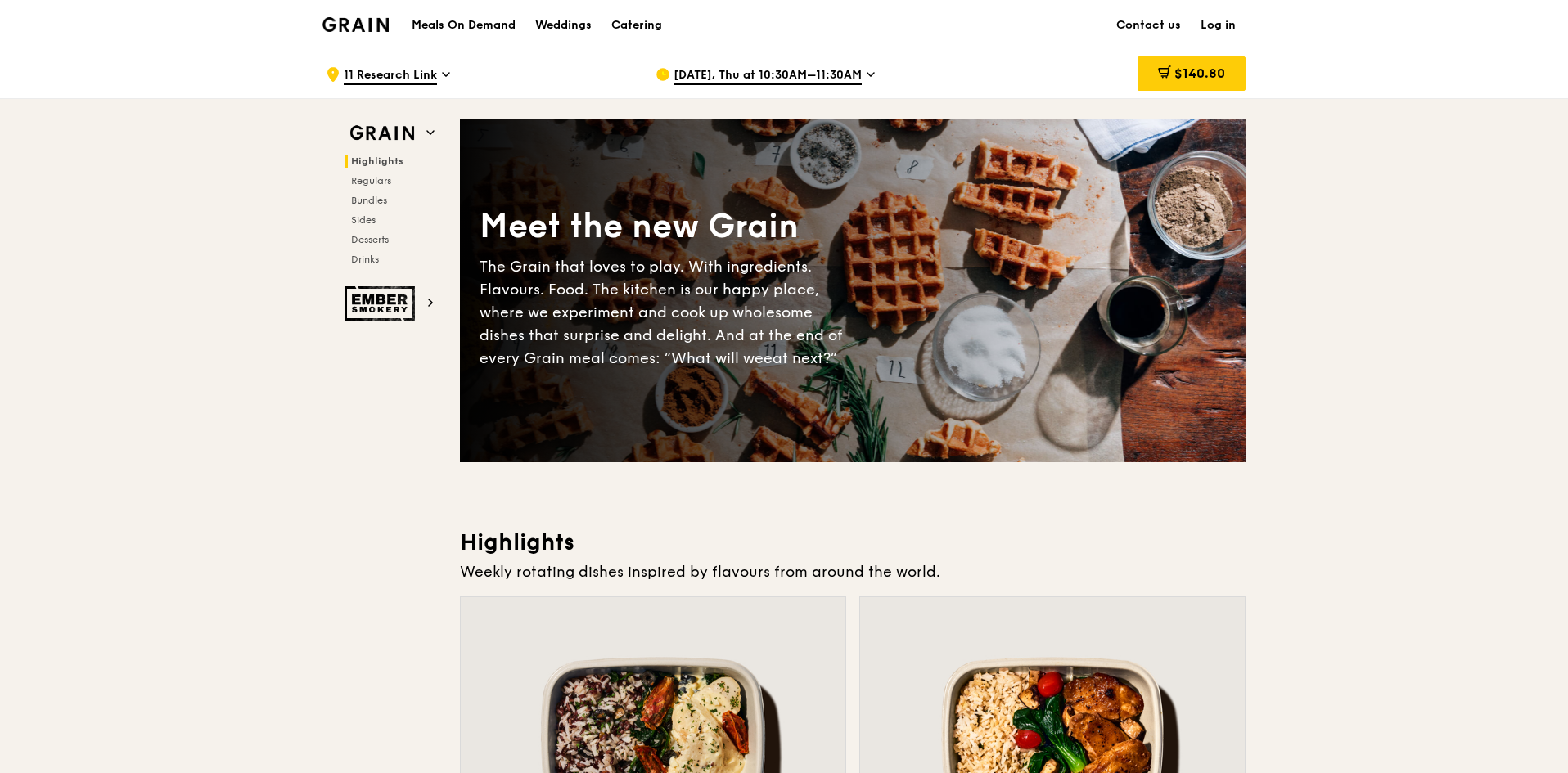
click at [792, 76] on span "[DATE], Thu at 10:30AM–11:30AM" at bounding box center [767, 76] width 188 height 18
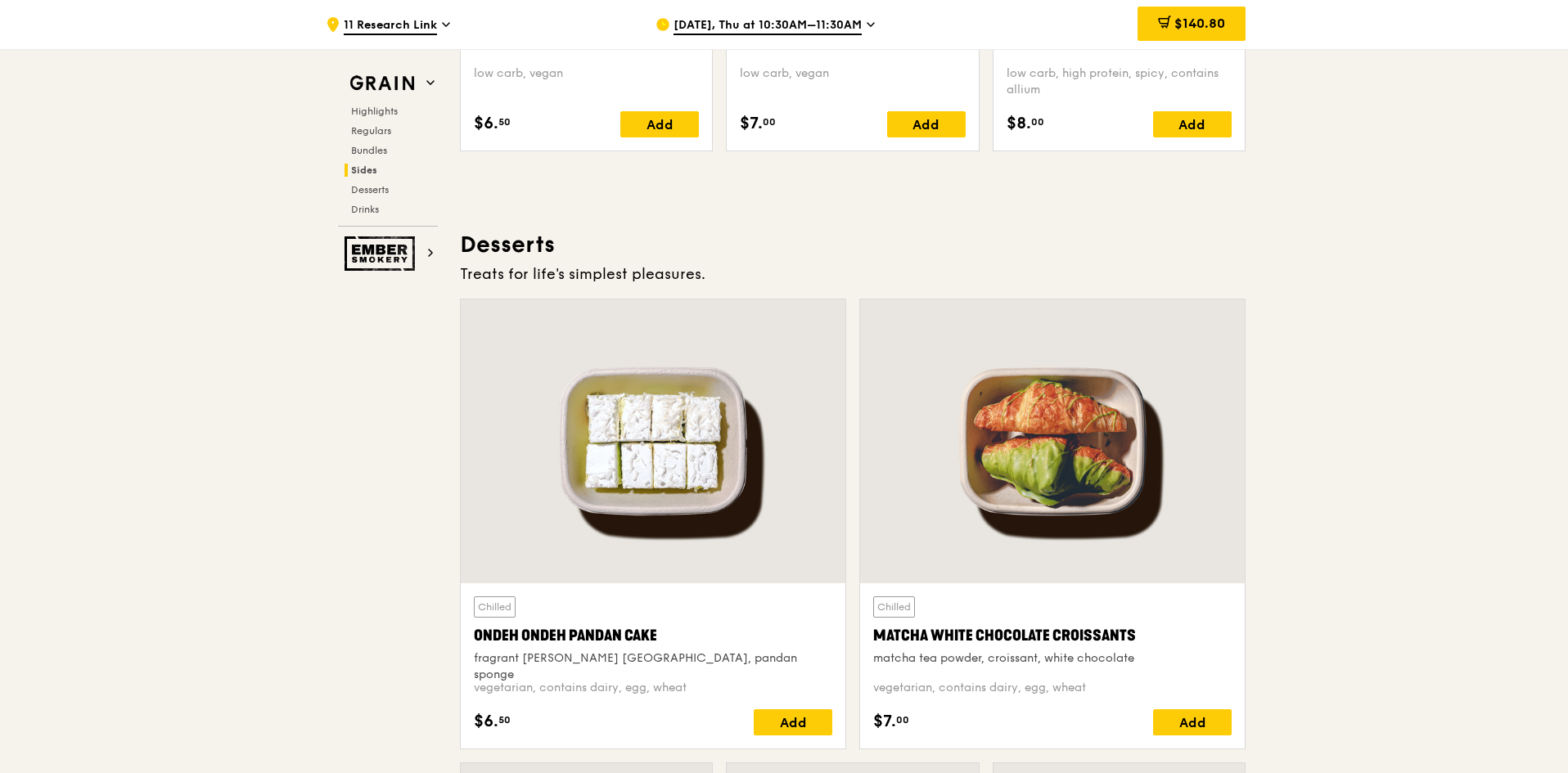
scroll to position [4171, 0]
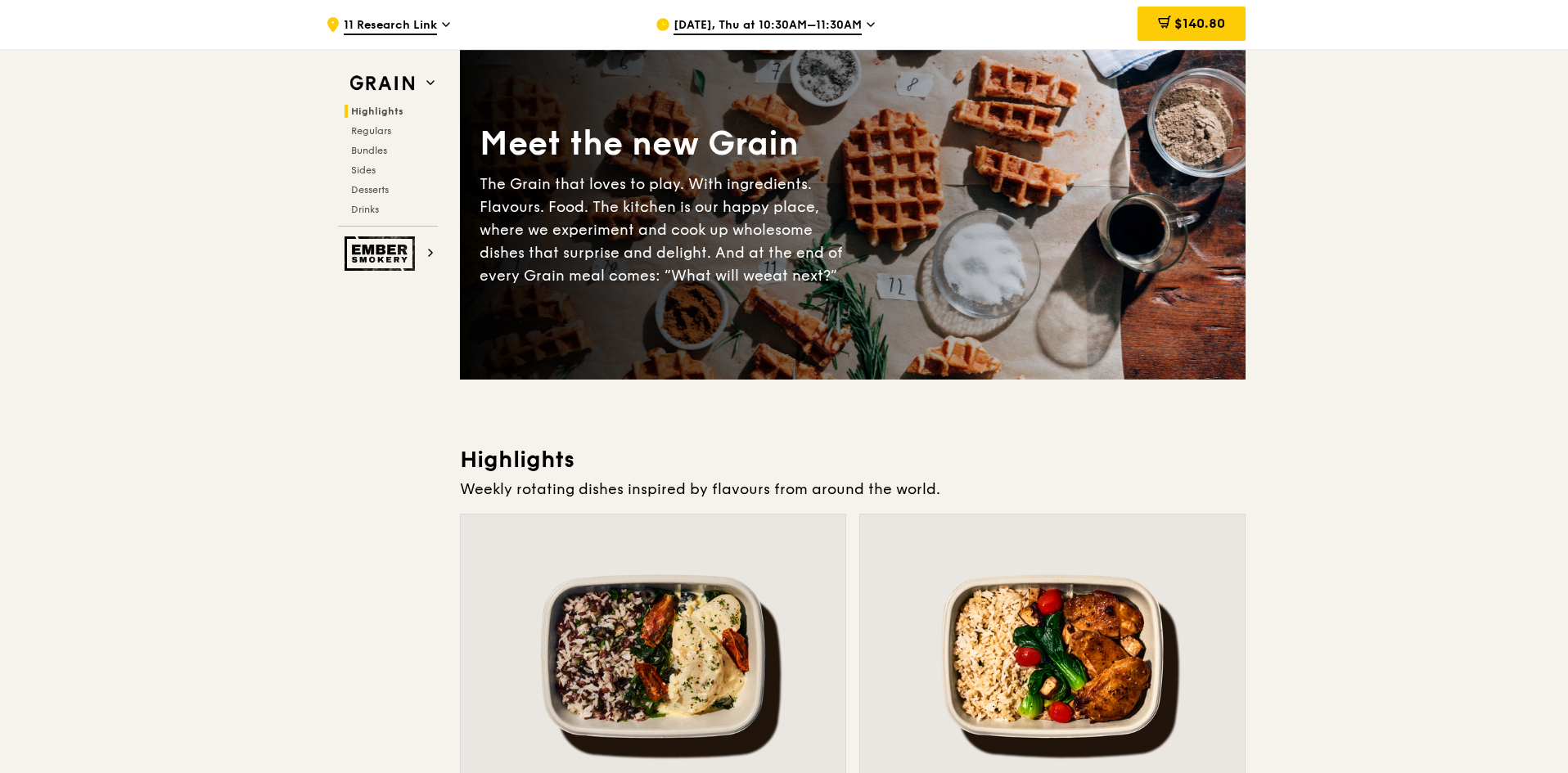
scroll to position [0, 0]
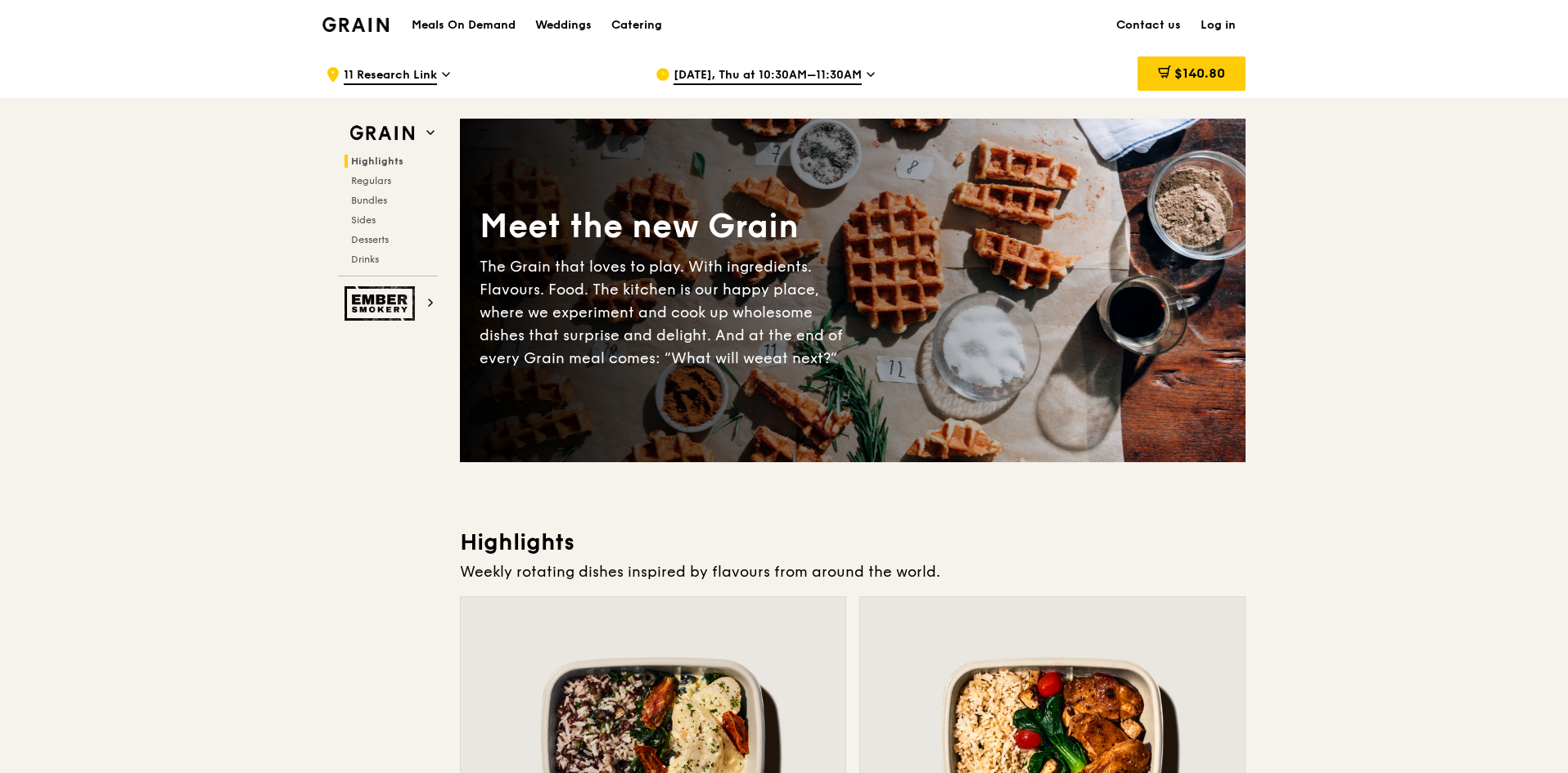
click at [773, 68] on span "[DATE], Thu at 10:30AM–11:30AM" at bounding box center [767, 76] width 188 height 18
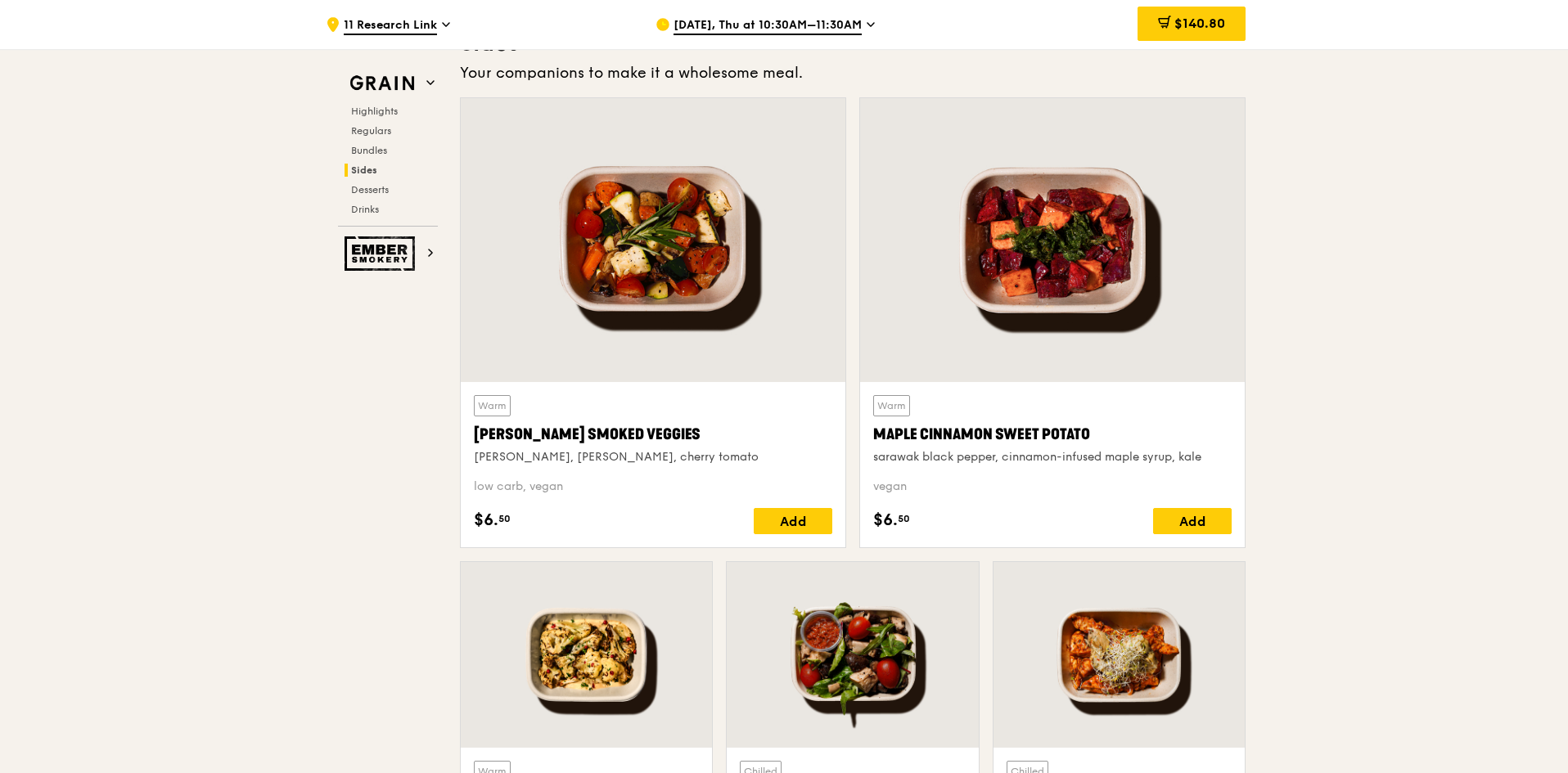
scroll to position [3599, 0]
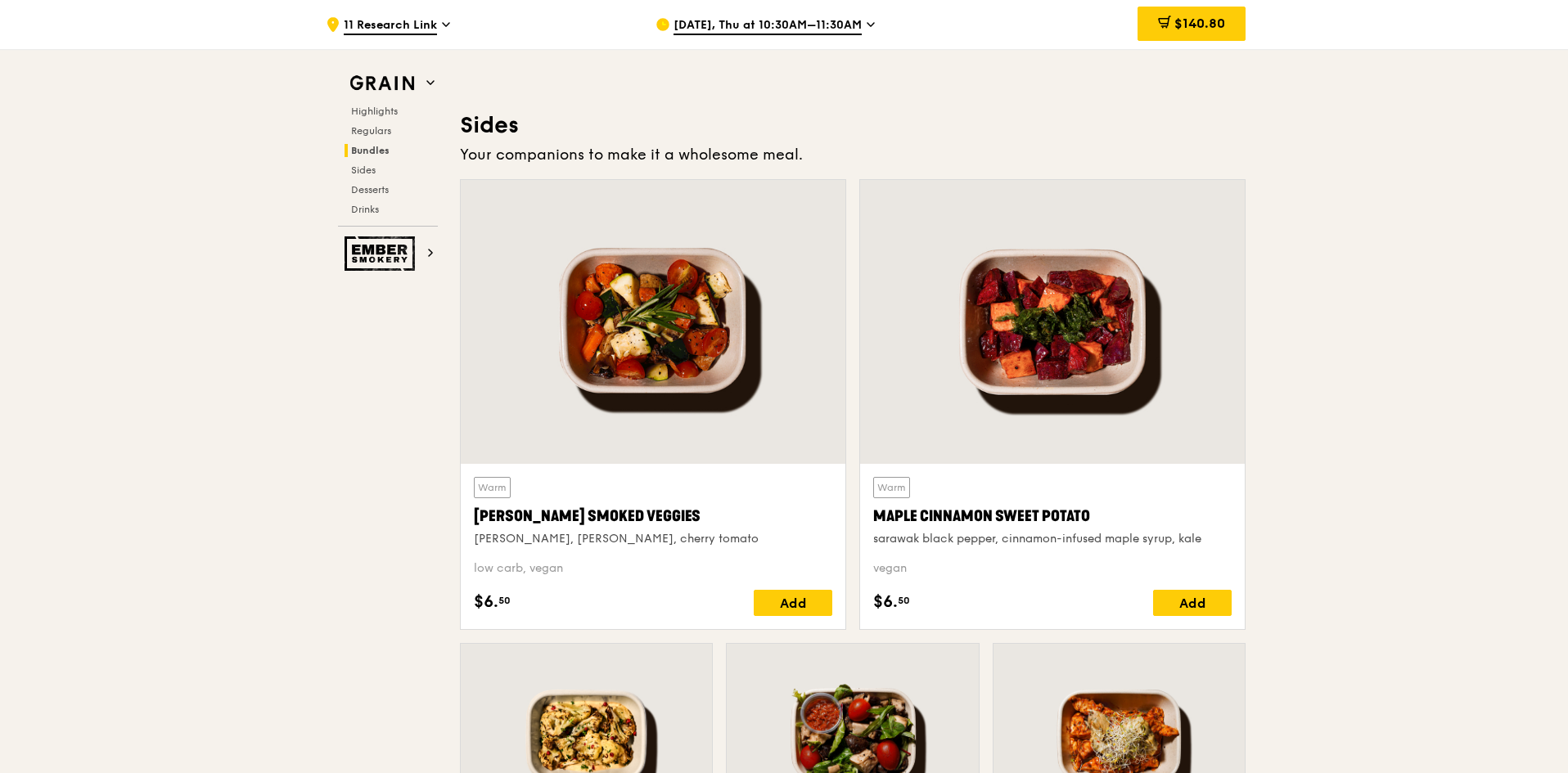
click at [1177, 39] on div "$140.80" at bounding box center [1191, 23] width 108 height 34
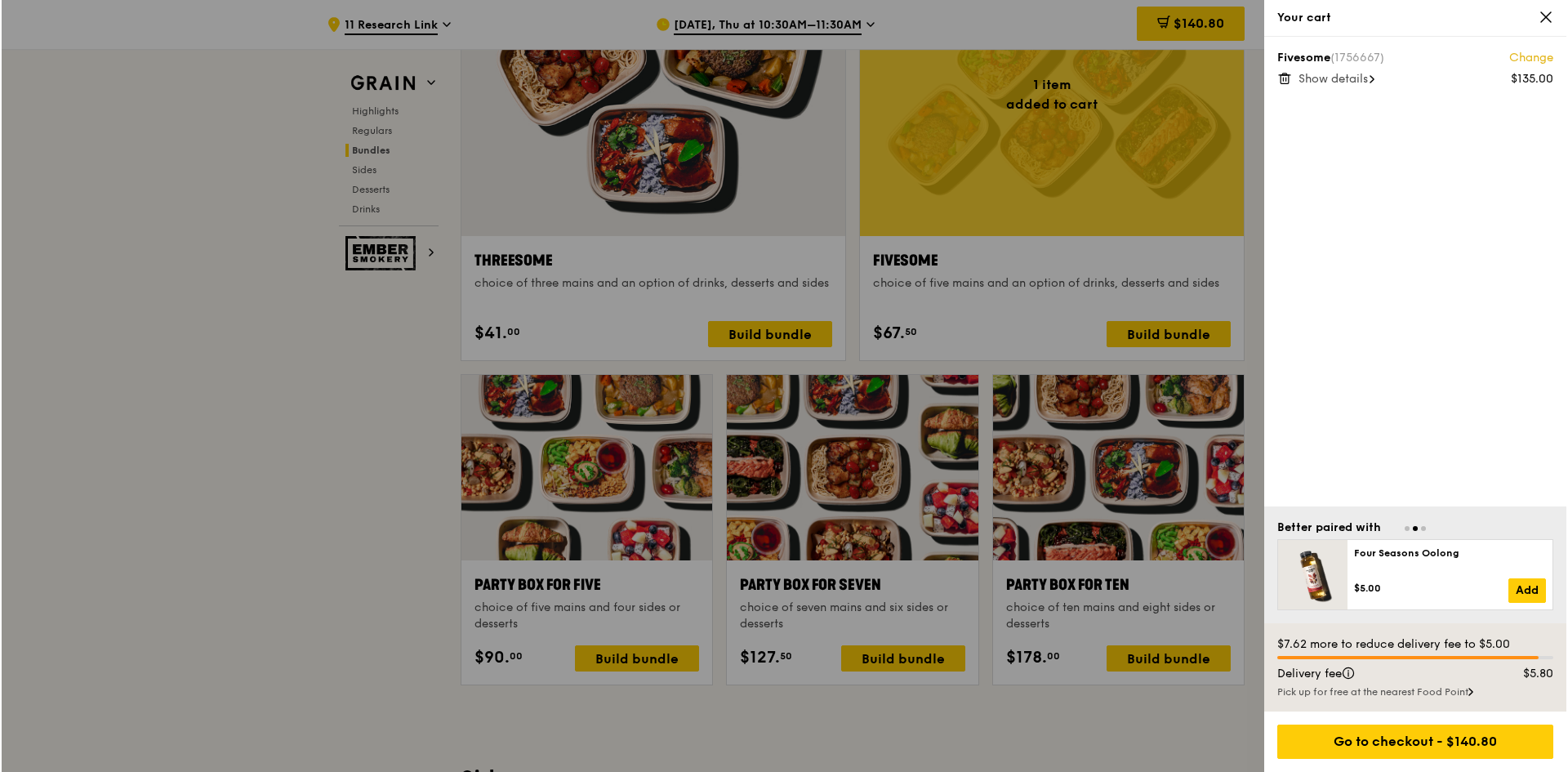
scroll to position [2859, 0]
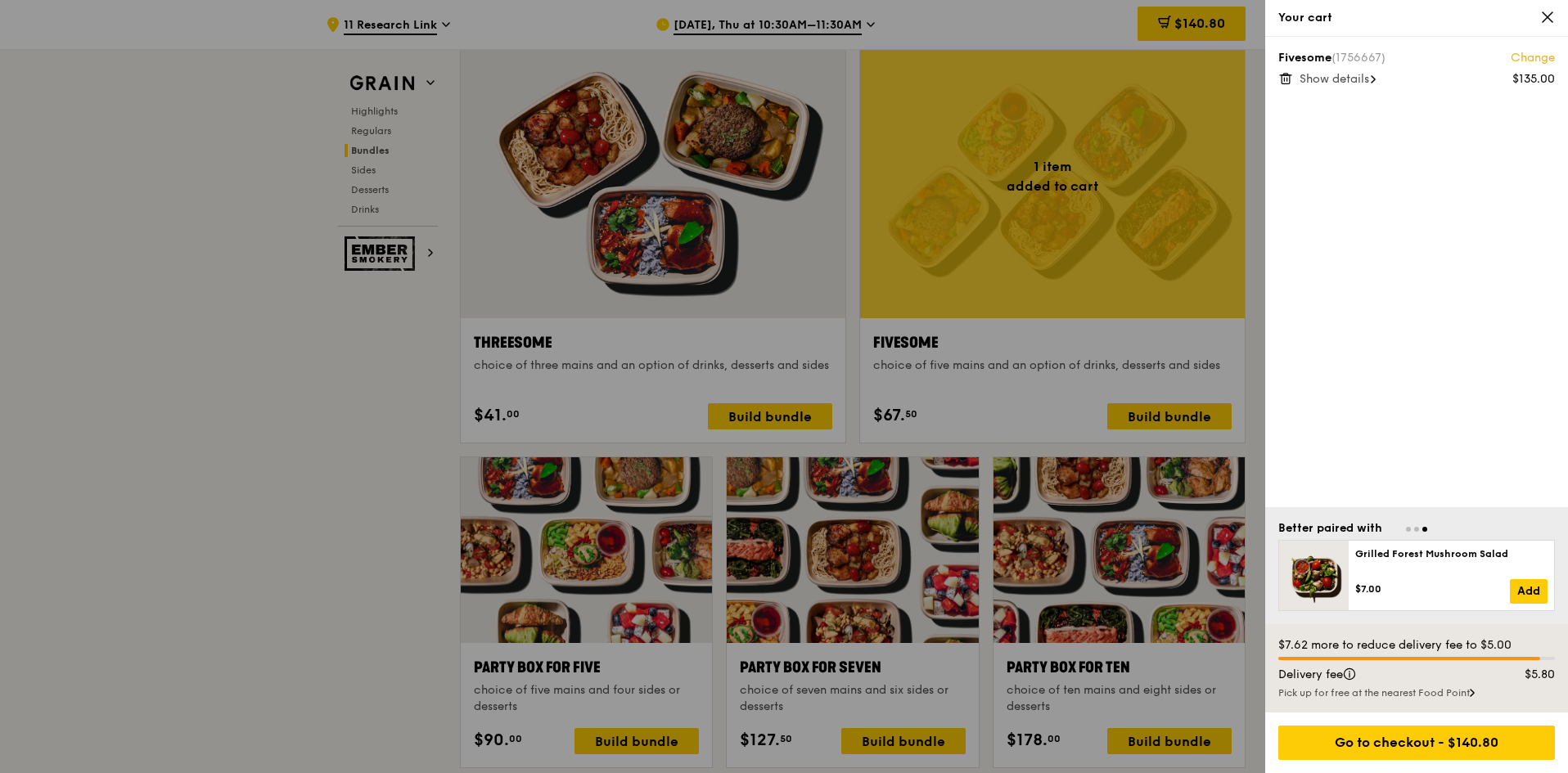
click at [1367, 382] on div "Fivesome (1756667) Change $135.00 Show details" at bounding box center [1417, 271] width 303 height 470
click at [1515, 60] on link "Change" at bounding box center [1533, 58] width 44 height 17
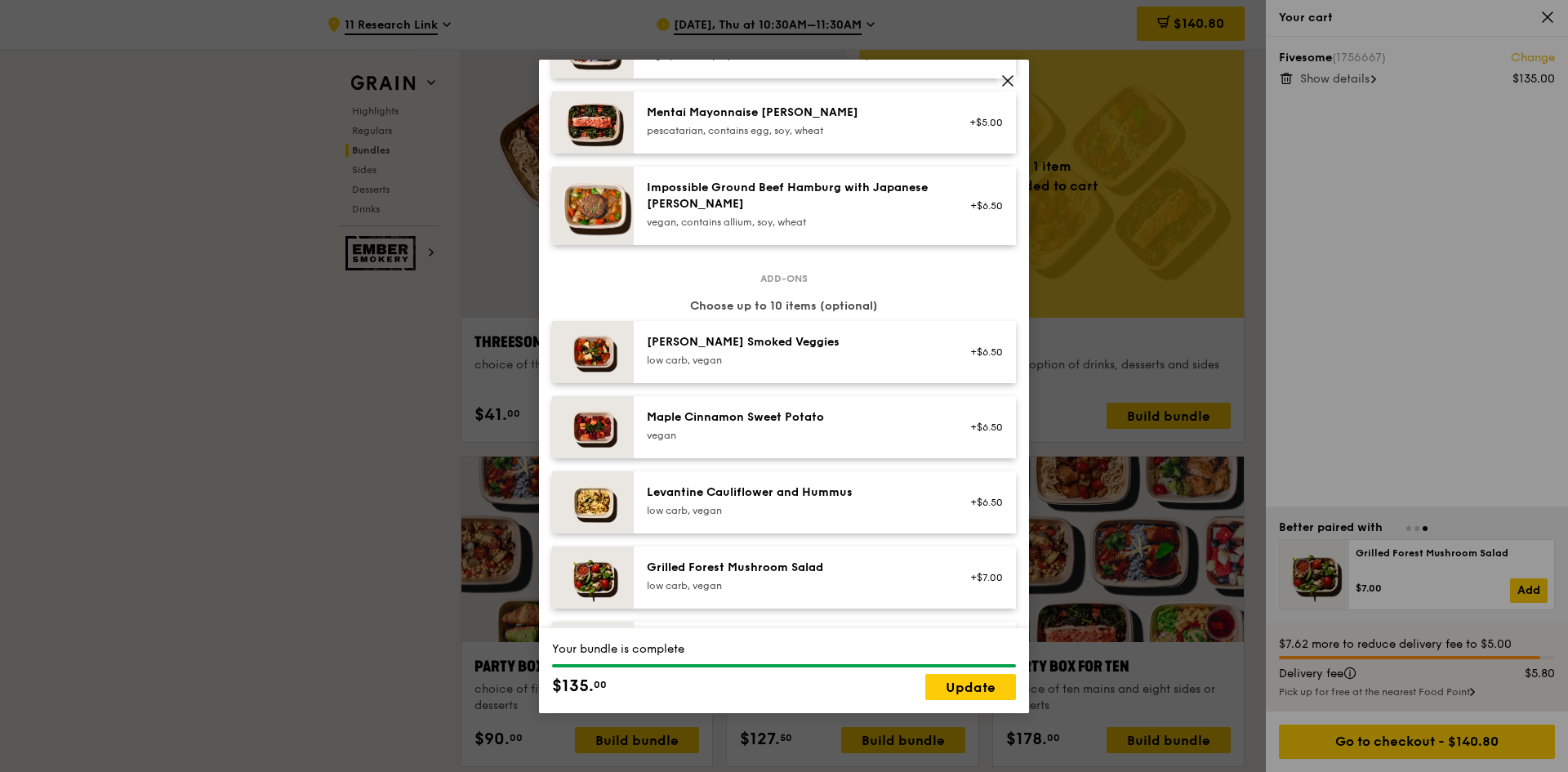
scroll to position [899, 0]
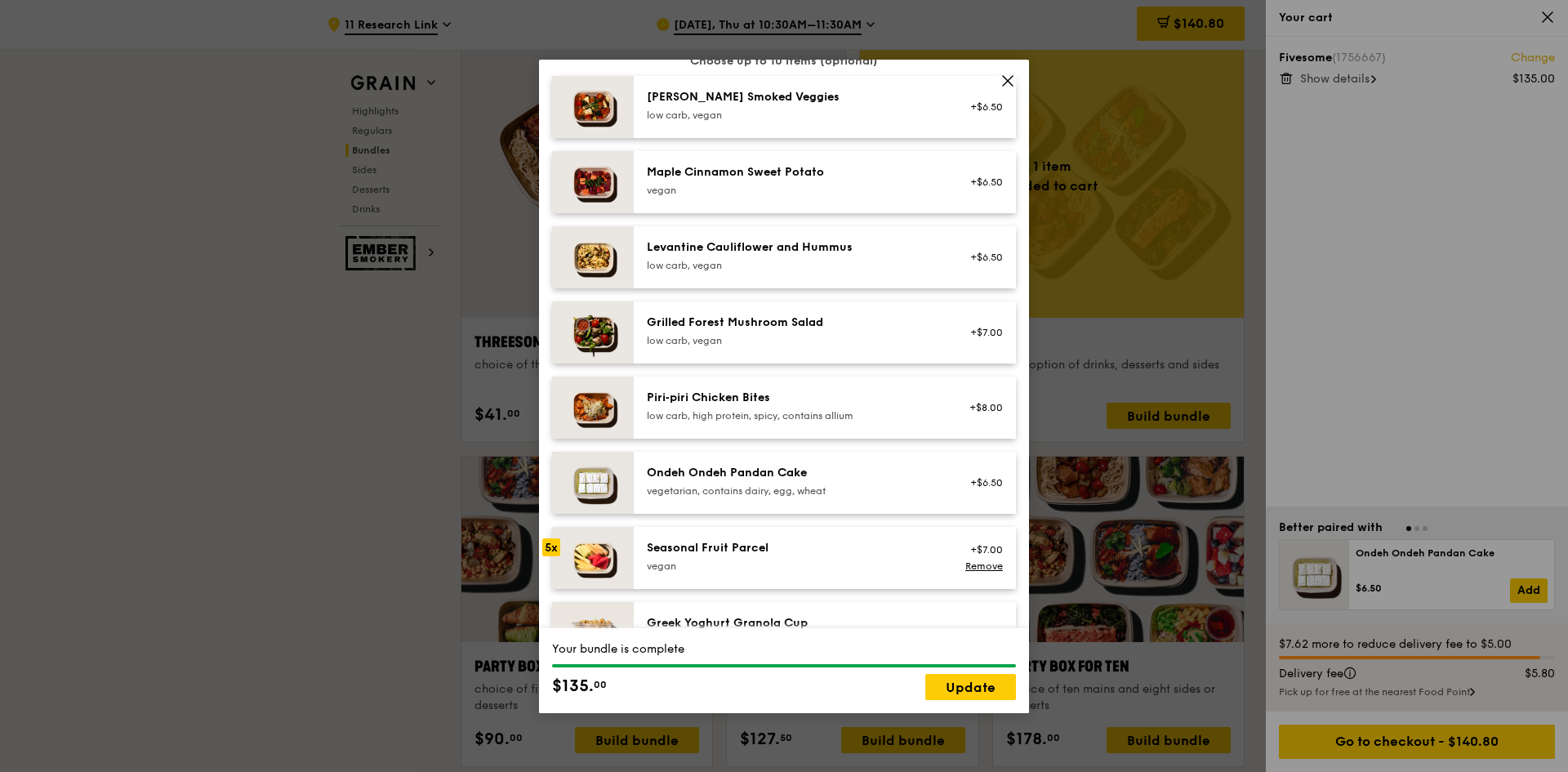
click at [616, 546] on img at bounding box center [593, 558] width 81 height 62
click at [972, 564] on link "Remove" at bounding box center [983, 566] width 38 height 11
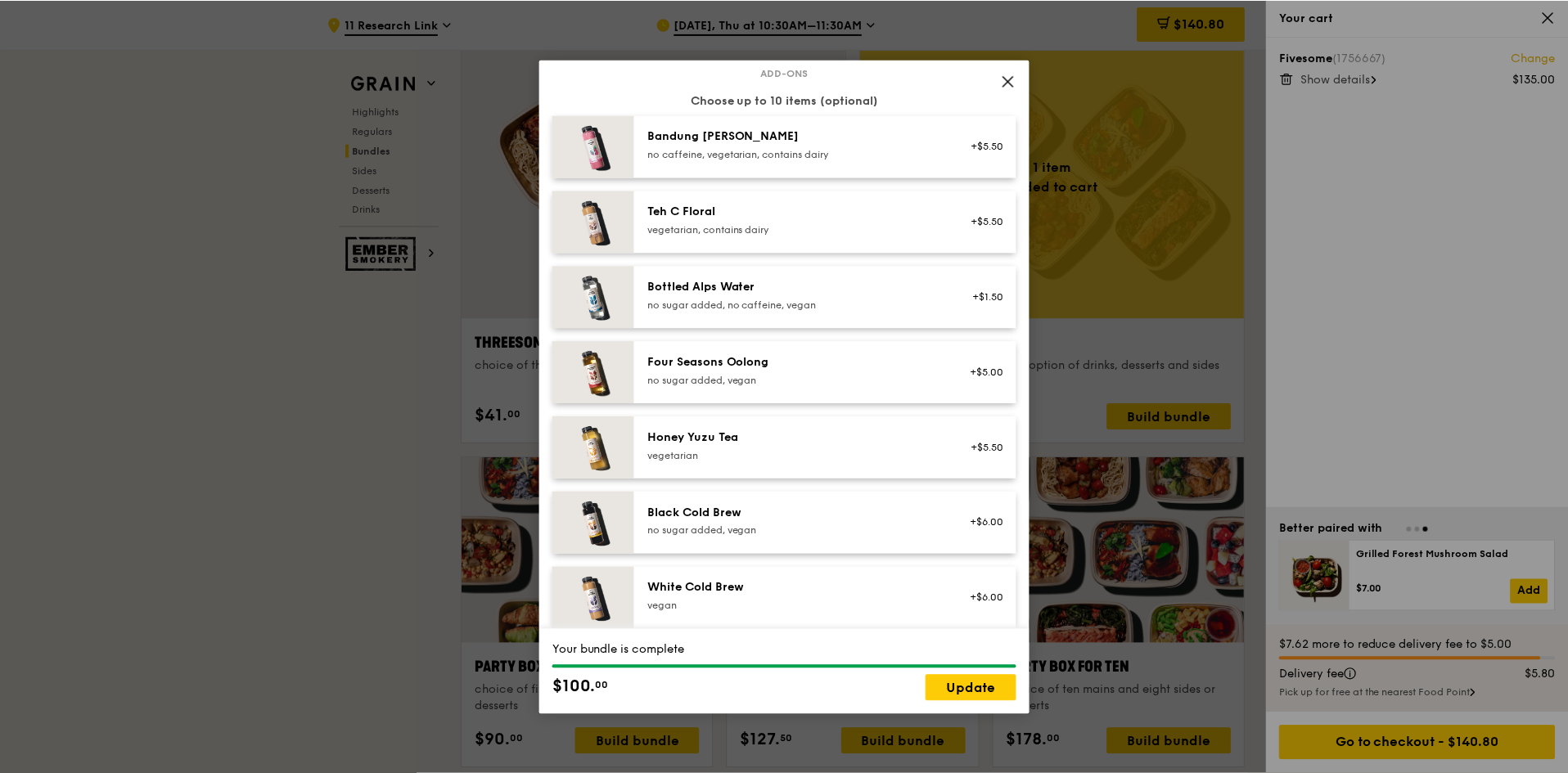
scroll to position [1859, 0]
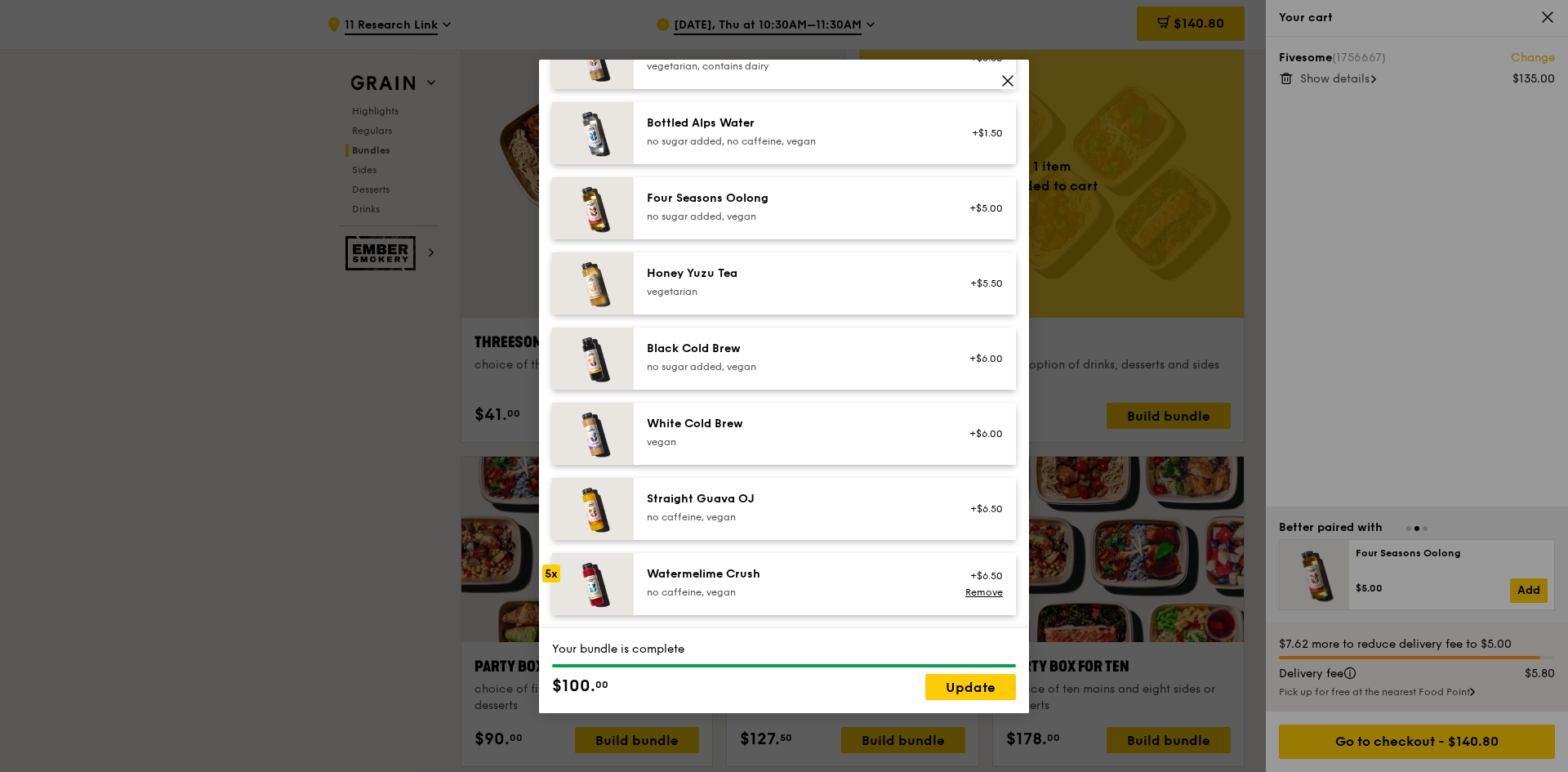
click at [1010, 81] on icon at bounding box center [1008, 80] width 15 height 15
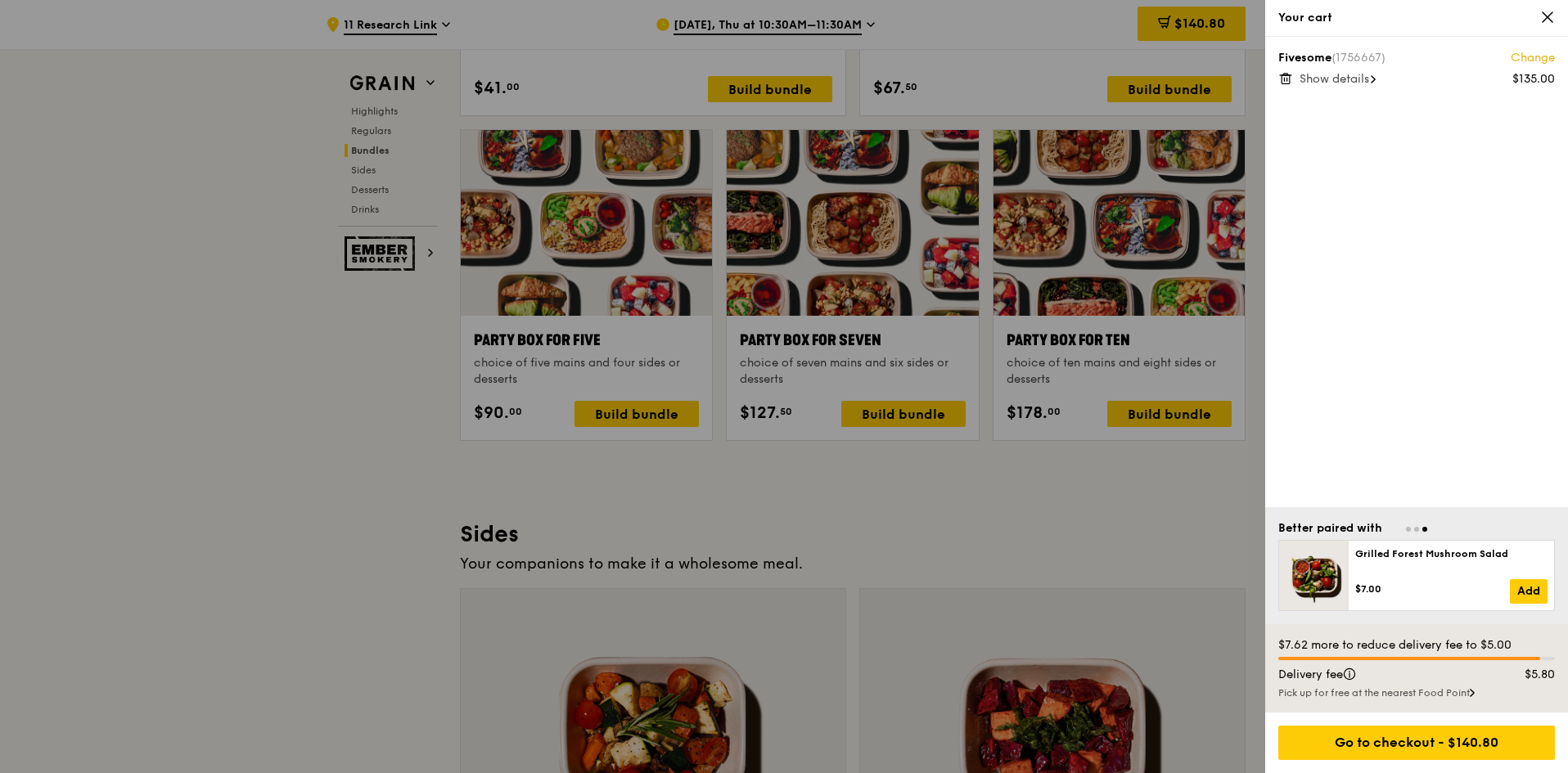
scroll to position [2781, 0]
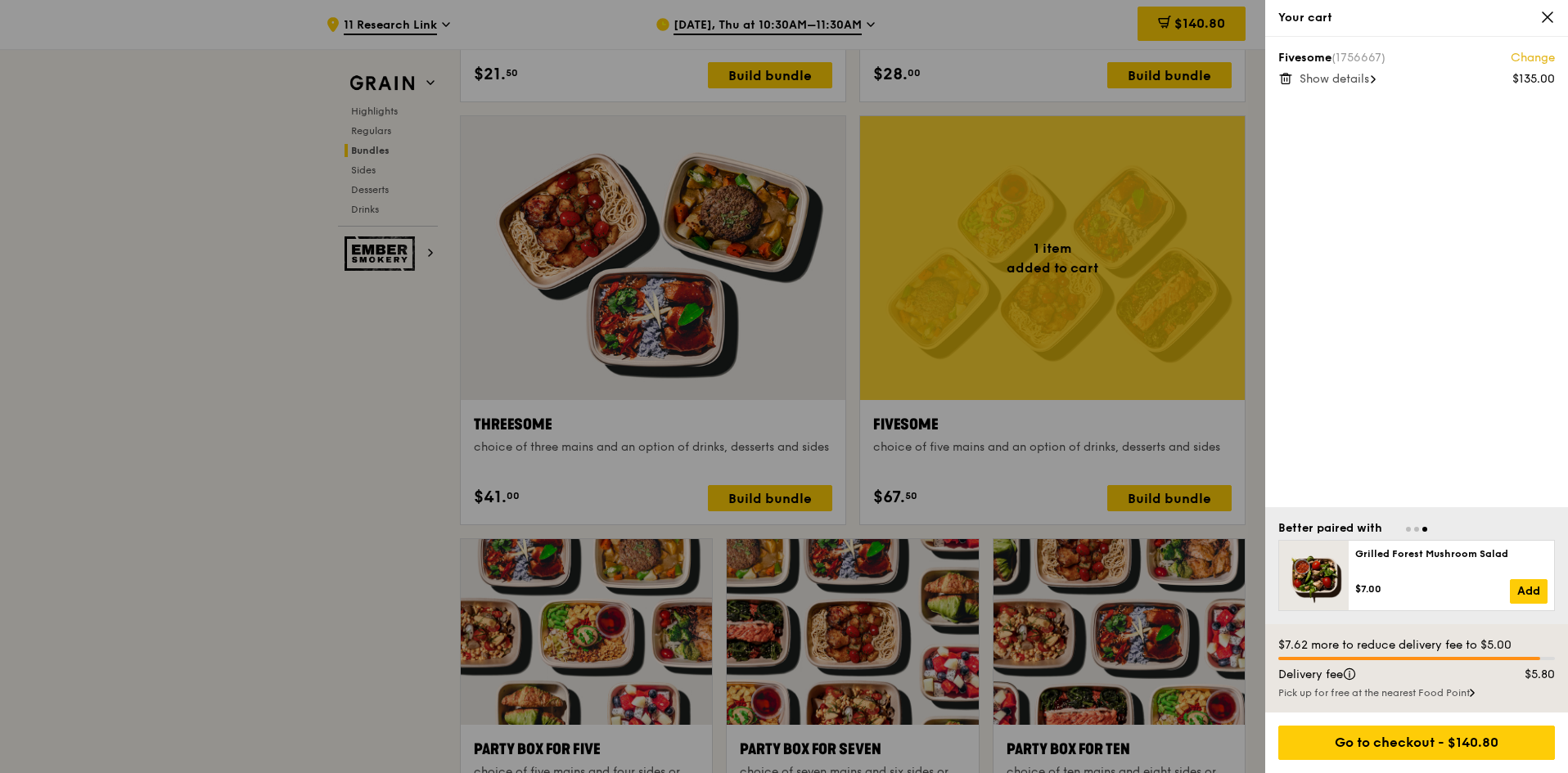
click at [409, 456] on div at bounding box center [784, 386] width 1568 height 773
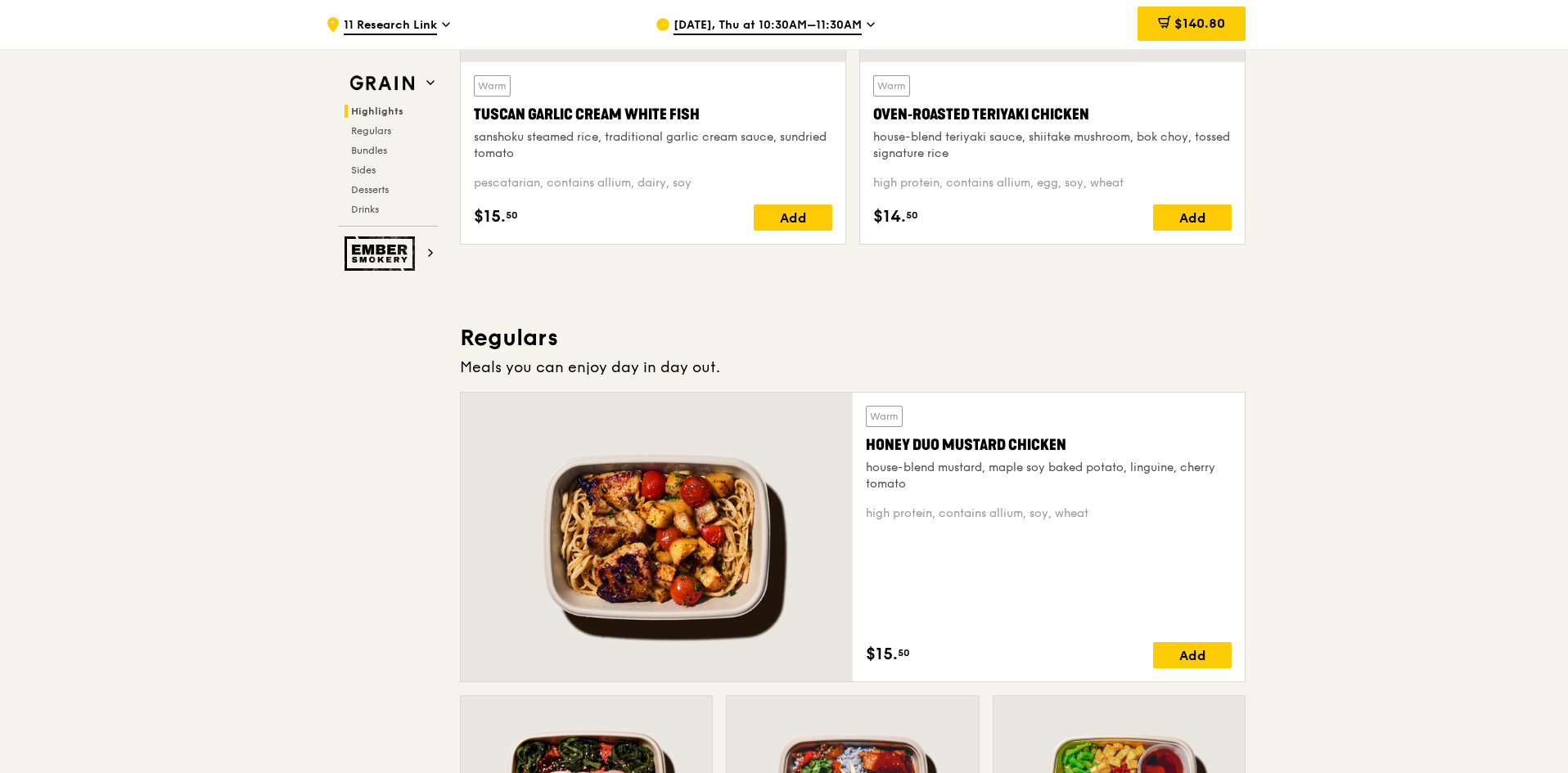
scroll to position [491, 0]
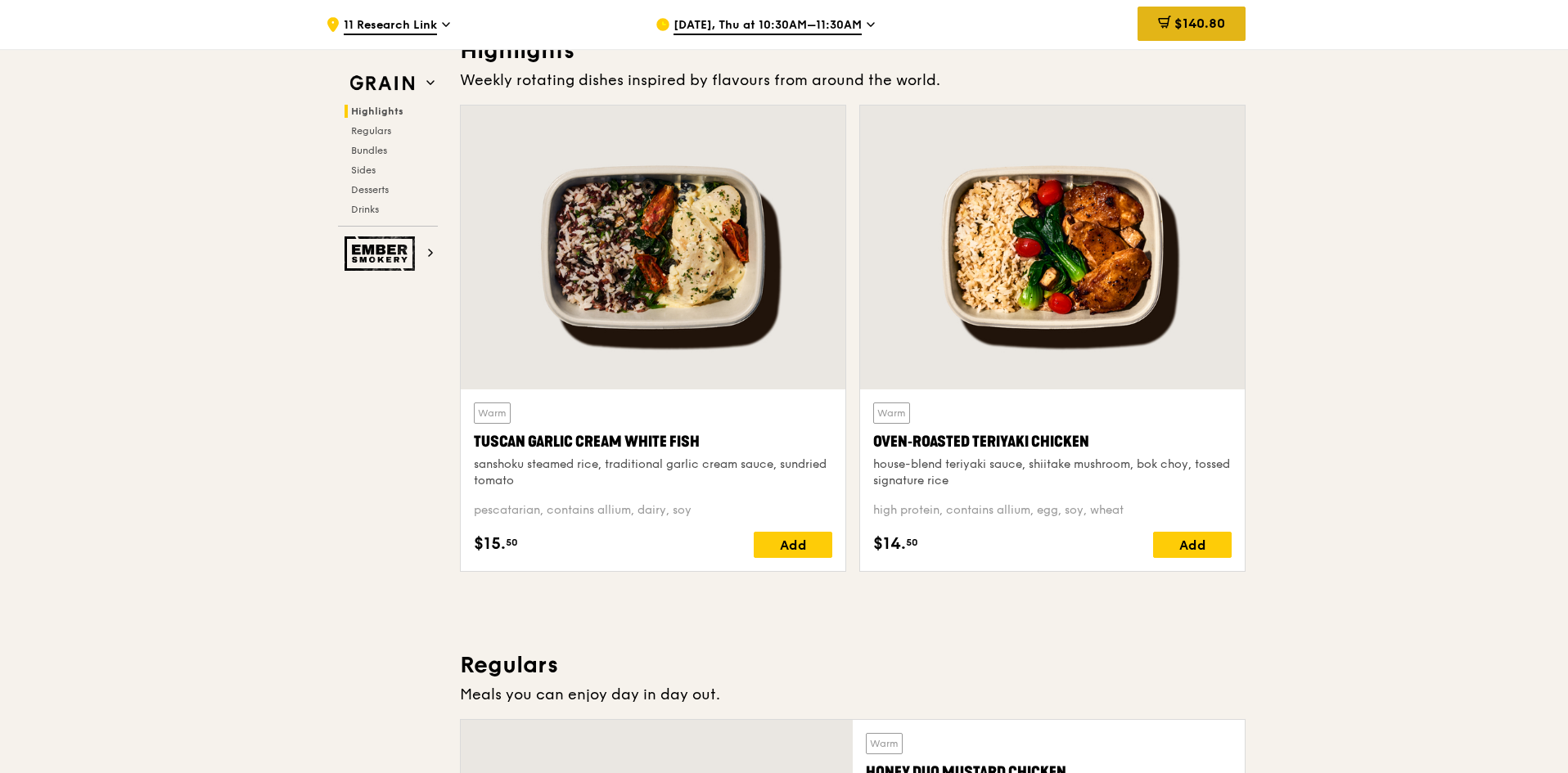
click at [1181, 34] on div "$140.80" at bounding box center [1191, 23] width 108 height 34
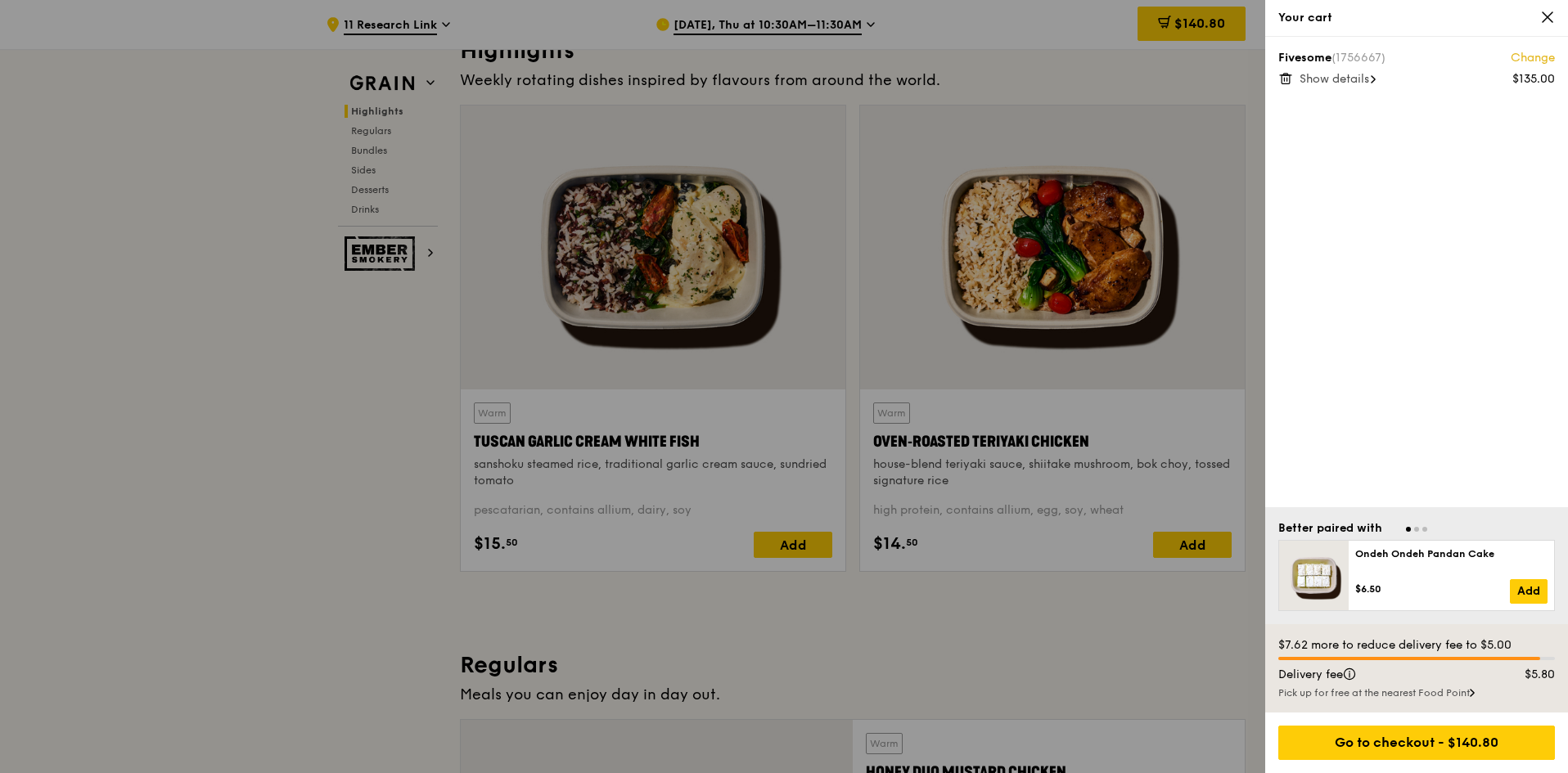
click at [1059, 578] on div at bounding box center [784, 386] width 1568 height 773
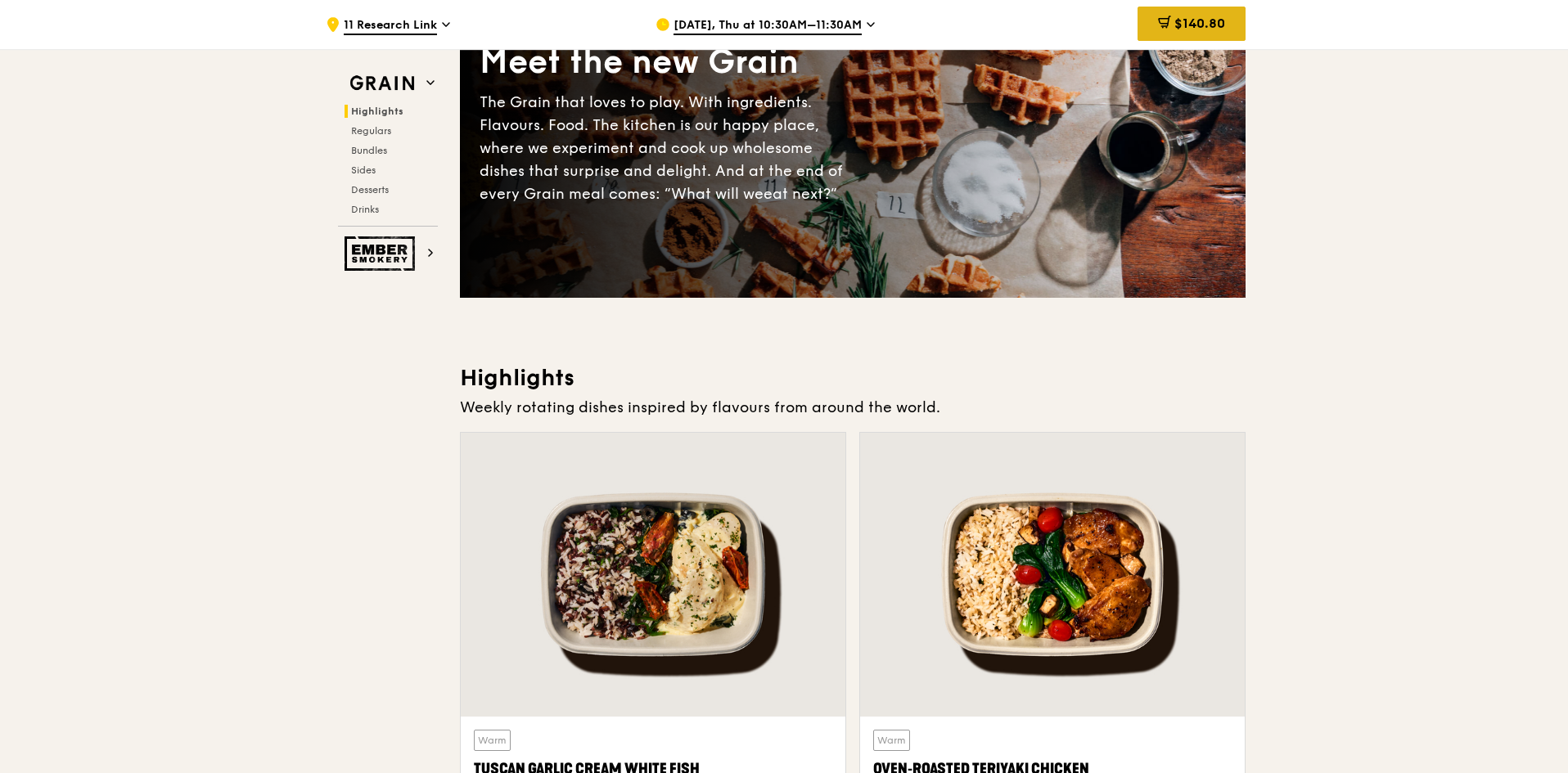
click at [1204, 10] on div "$140.80" at bounding box center [1191, 23] width 108 height 34
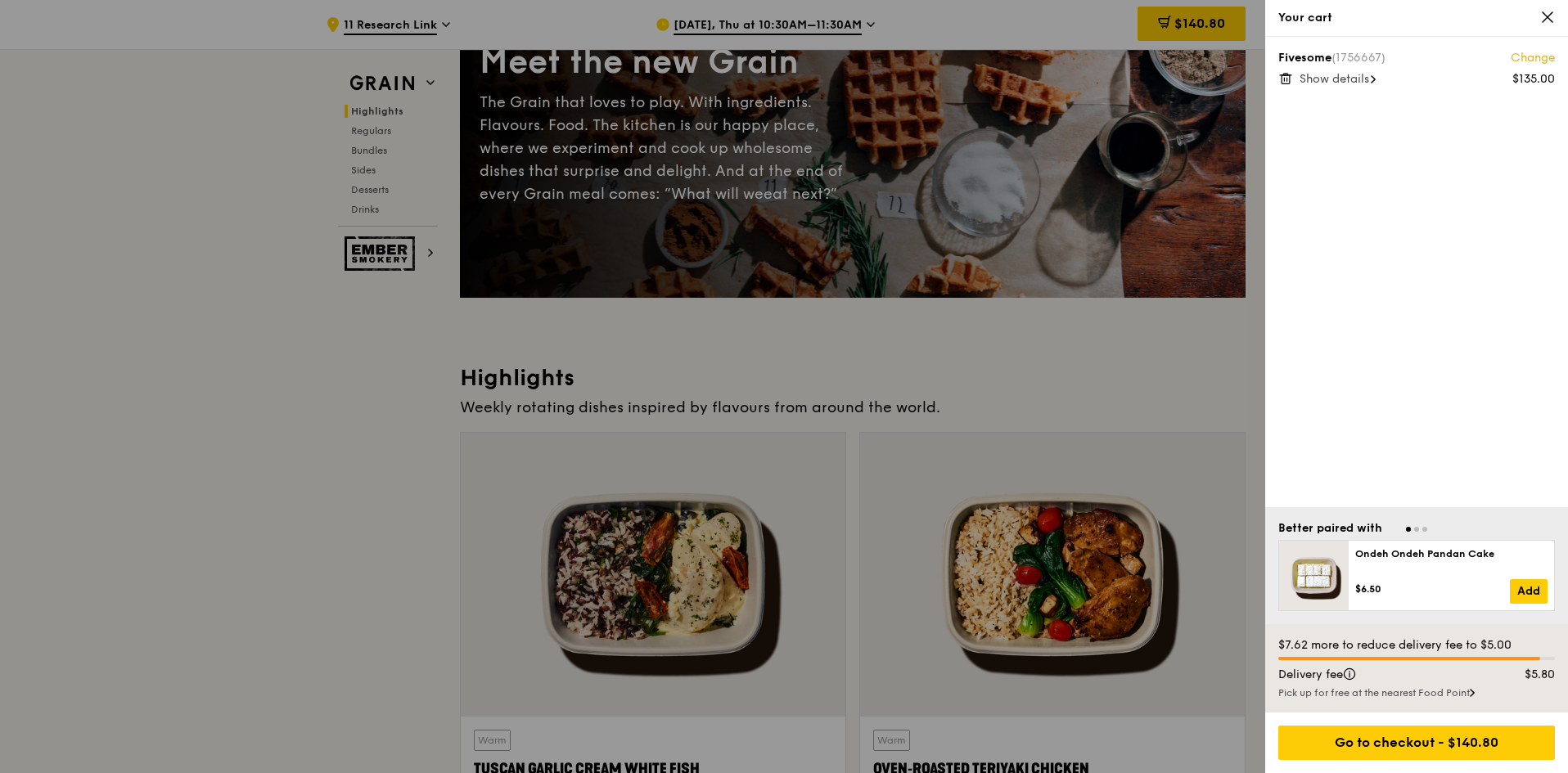
click at [1352, 84] on span "Show details" at bounding box center [1334, 79] width 69 height 14
click at [1083, 375] on div at bounding box center [784, 386] width 1568 height 773
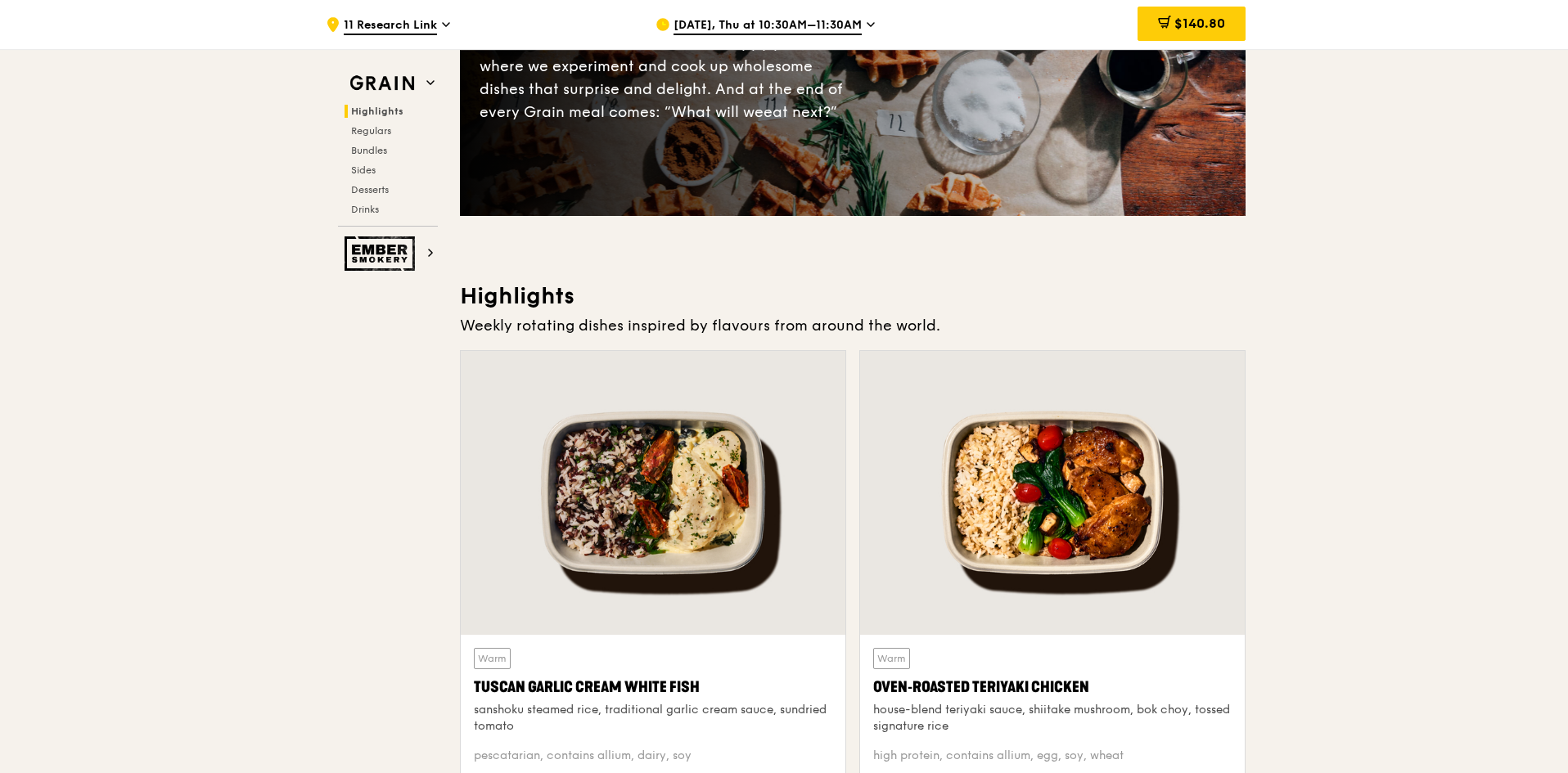
scroll to position [327, 0]
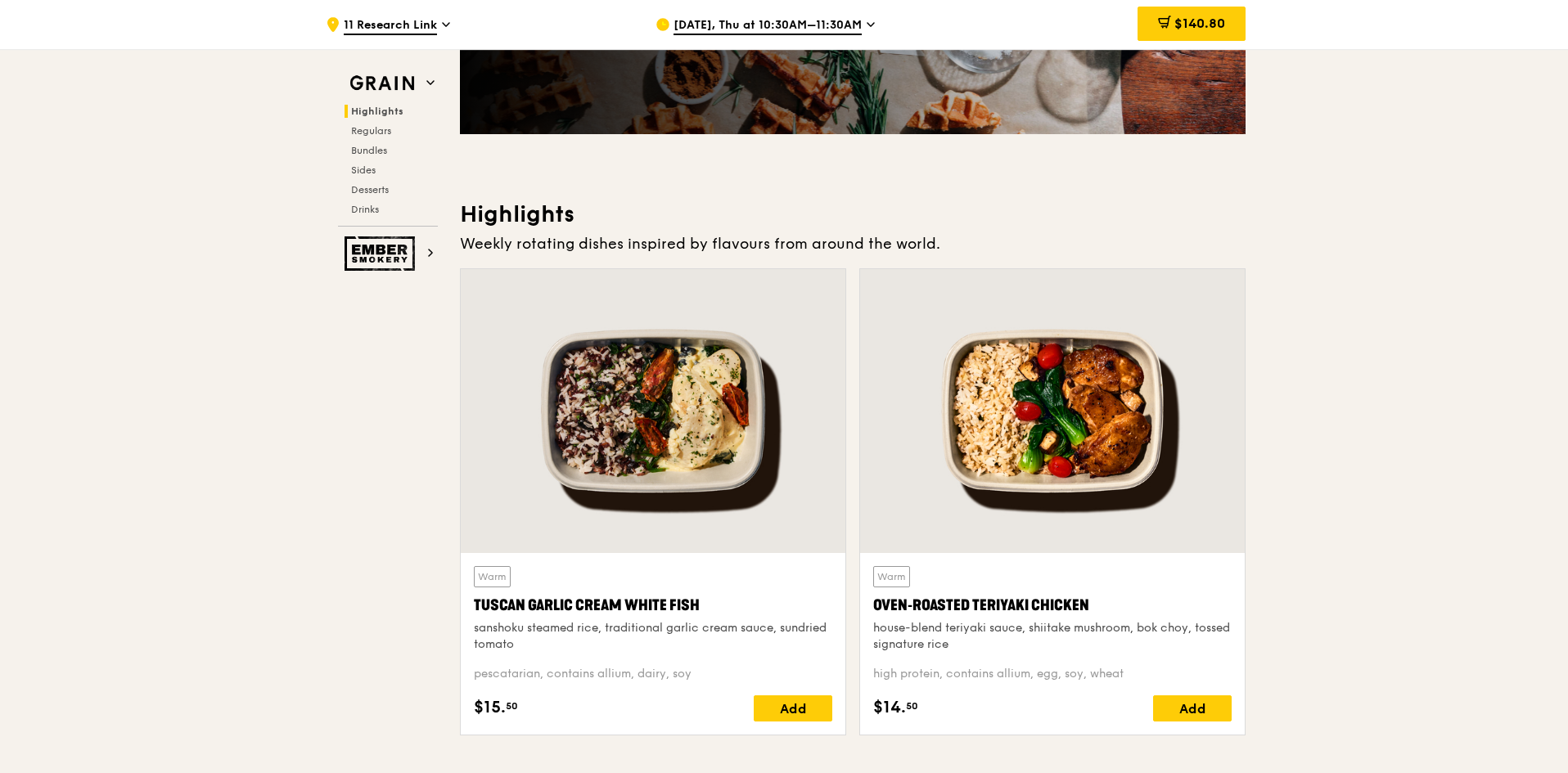
click at [1090, 423] on div at bounding box center [1052, 411] width 385 height 284
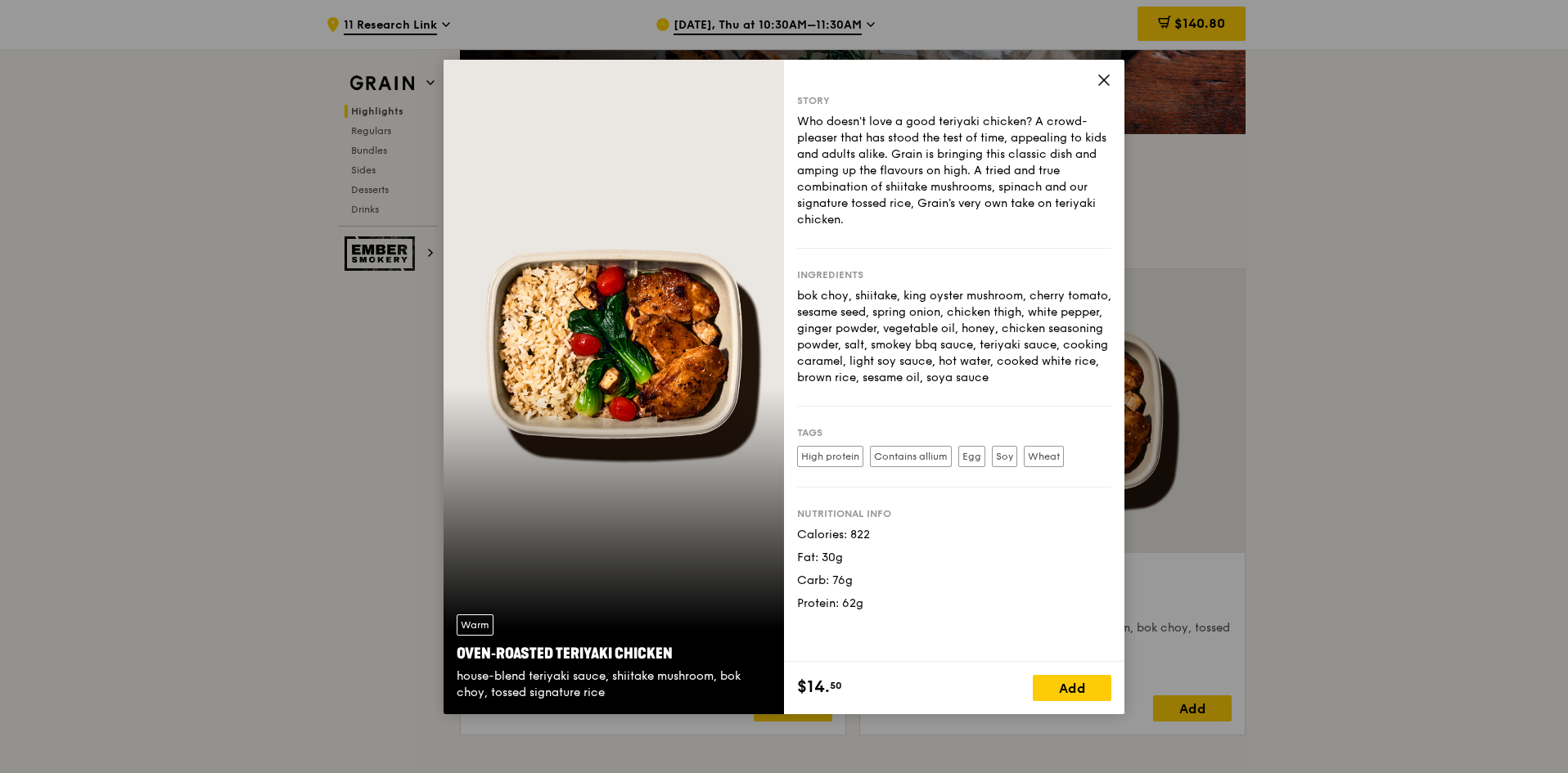
scroll to position [655, 0]
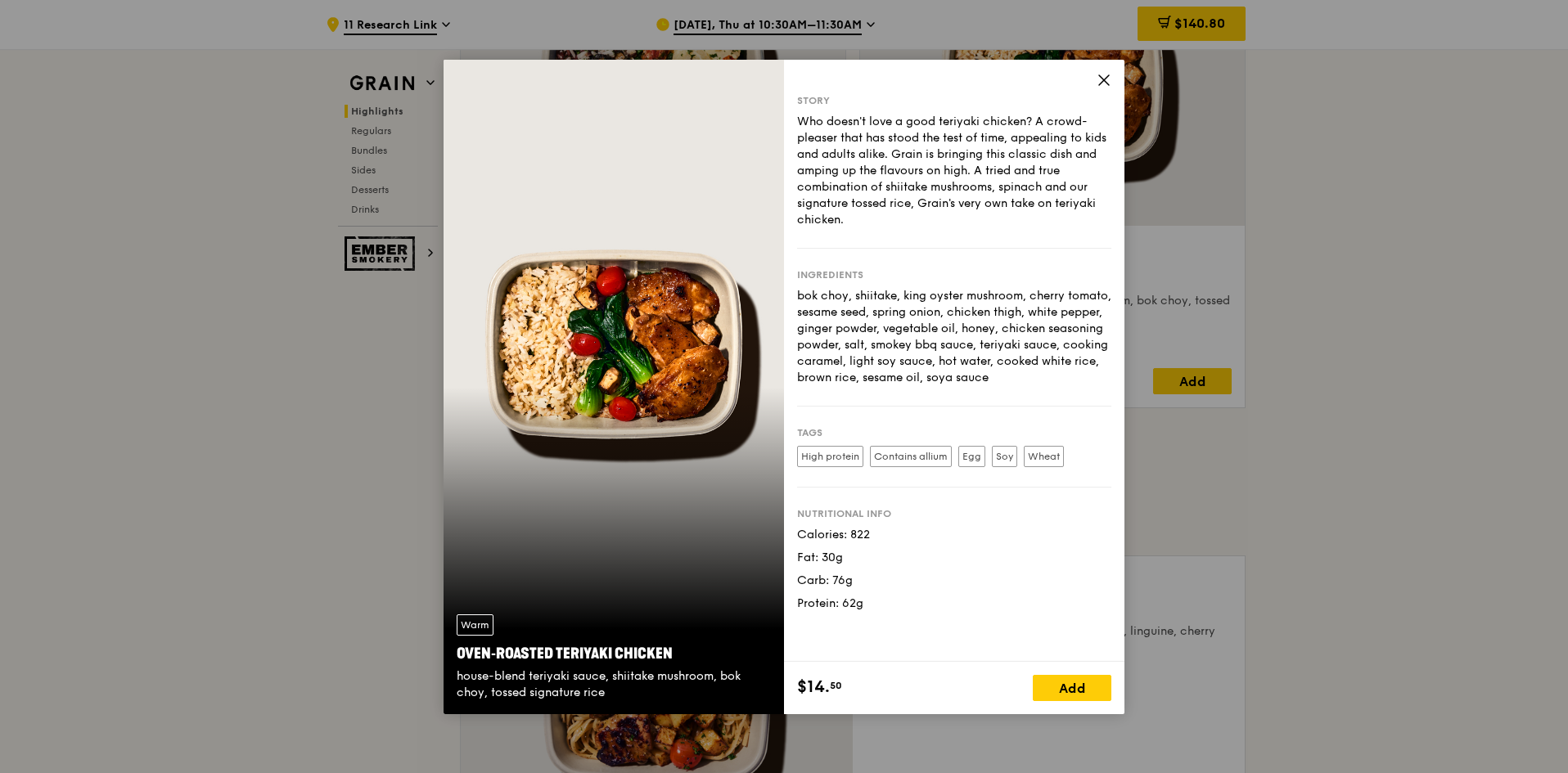
click at [1097, 88] on div "Story Who doesn't love a good teriyaki chicken? A crowd-pleaser that has stood …" at bounding box center [954, 387] width 341 height 655
click at [1091, 85] on div "Story Who doesn't love a good teriyaki chicken? A crowd-pleaser that has stood …" at bounding box center [954, 361] width 341 height 602
click at [1100, 81] on icon at bounding box center [1104, 80] width 15 height 15
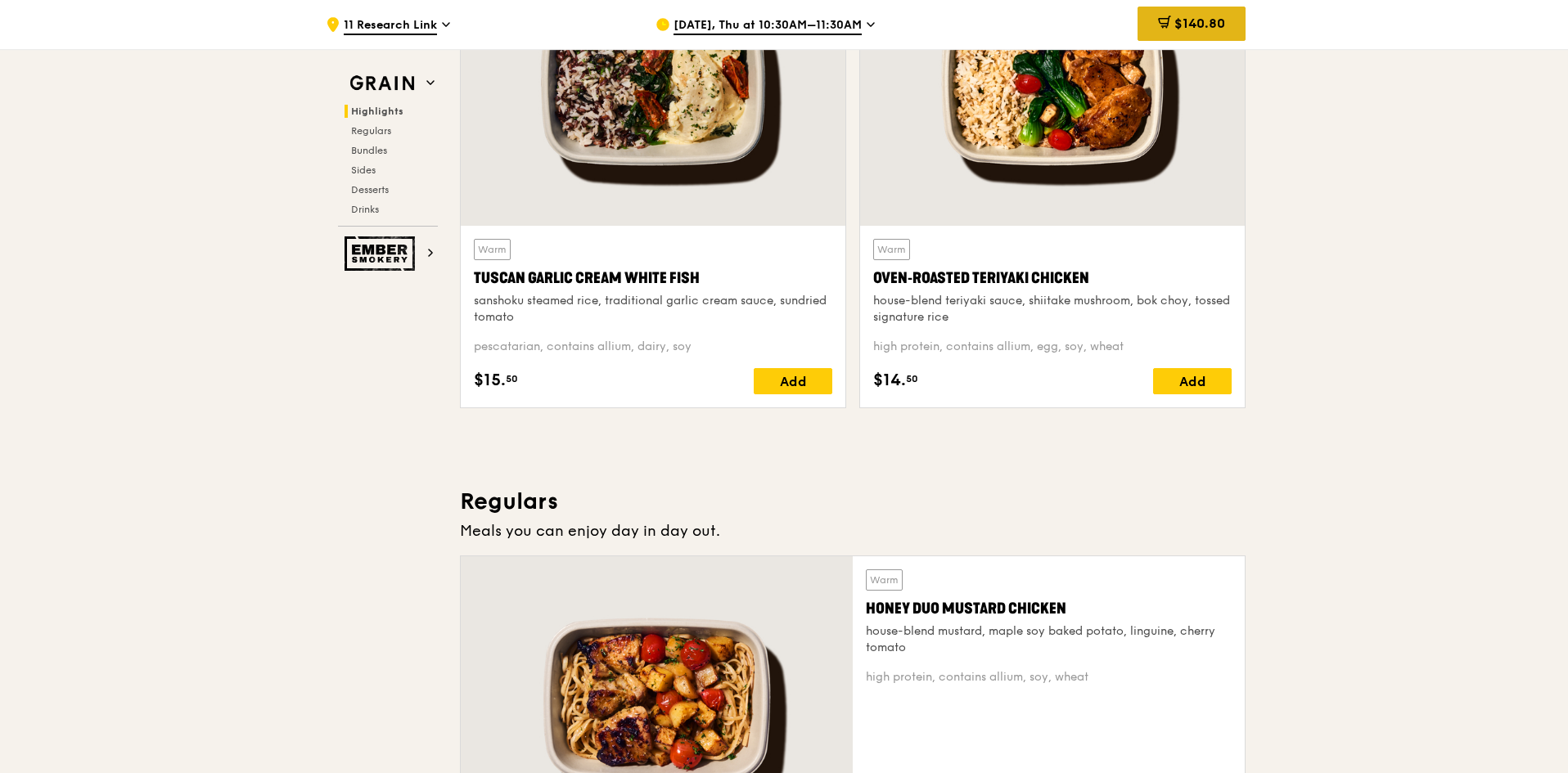
click at [1176, 22] on span "$140.80" at bounding box center [1200, 24] width 51 height 16
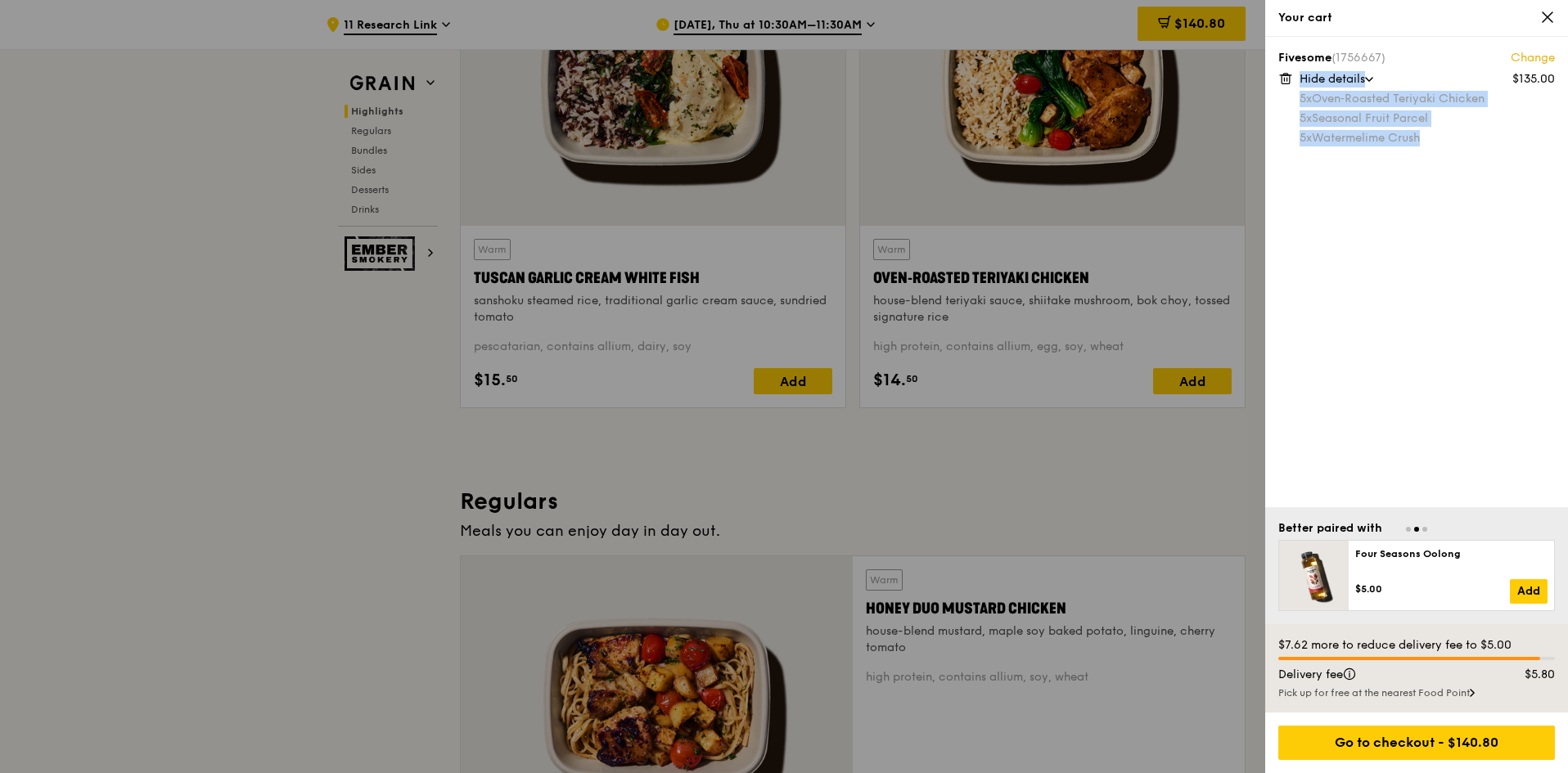
drag, startPoint x: 1430, startPoint y: 137, endPoint x: 1270, endPoint y: 95, distance: 165.4
click at [1270, 95] on div "Fivesome (1756667) Change $135.00 Hide details 5x Oven‑Roasted Teriyaki Chicken…" at bounding box center [1417, 271] width 303 height 470
drag, startPoint x: 1505, startPoint y: 179, endPoint x: 1439, endPoint y: 145, distance: 74.2
click at [1501, 177] on div "Fivesome (1756667) Change $135.00 Hide details 5x Oven‑Roasted Teriyaki Chicken…" at bounding box center [1417, 271] width 303 height 470
drag, startPoint x: 1431, startPoint y: 137, endPoint x: 1301, endPoint y: 99, distance: 135.4
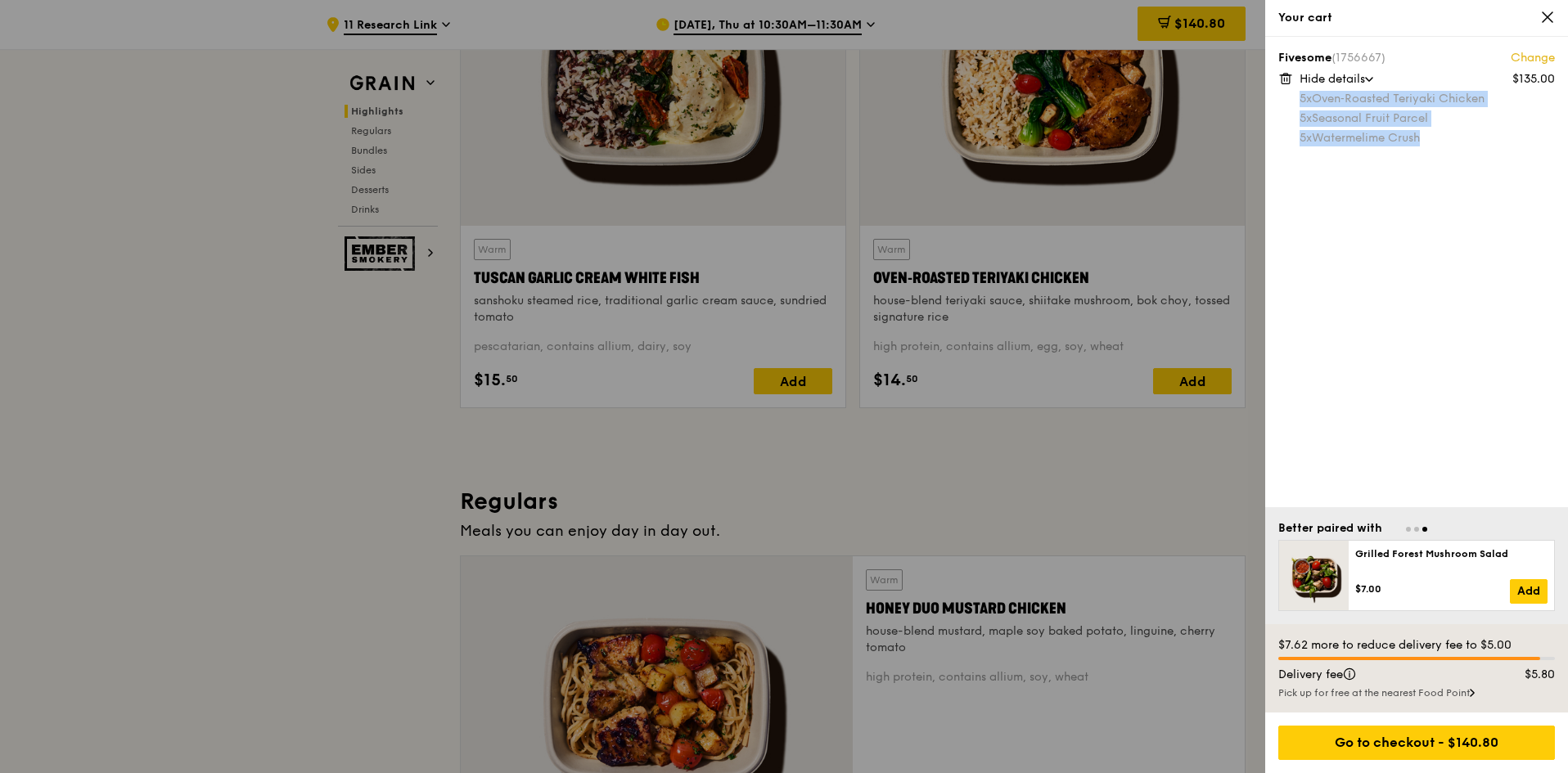
click at [1301, 99] on div "5x Oven‑Roasted Teriyaki Chicken 5x Seasonal Fruit Parcel 5x Watermelime Crush" at bounding box center [1428, 119] width 256 height 56
copy div "5x Oven‑Roasted Teriyaki Chicken 5x Seasonal Fruit Parcel 5x Watermelime Crush"
click at [823, 492] on div at bounding box center [784, 386] width 1568 height 773
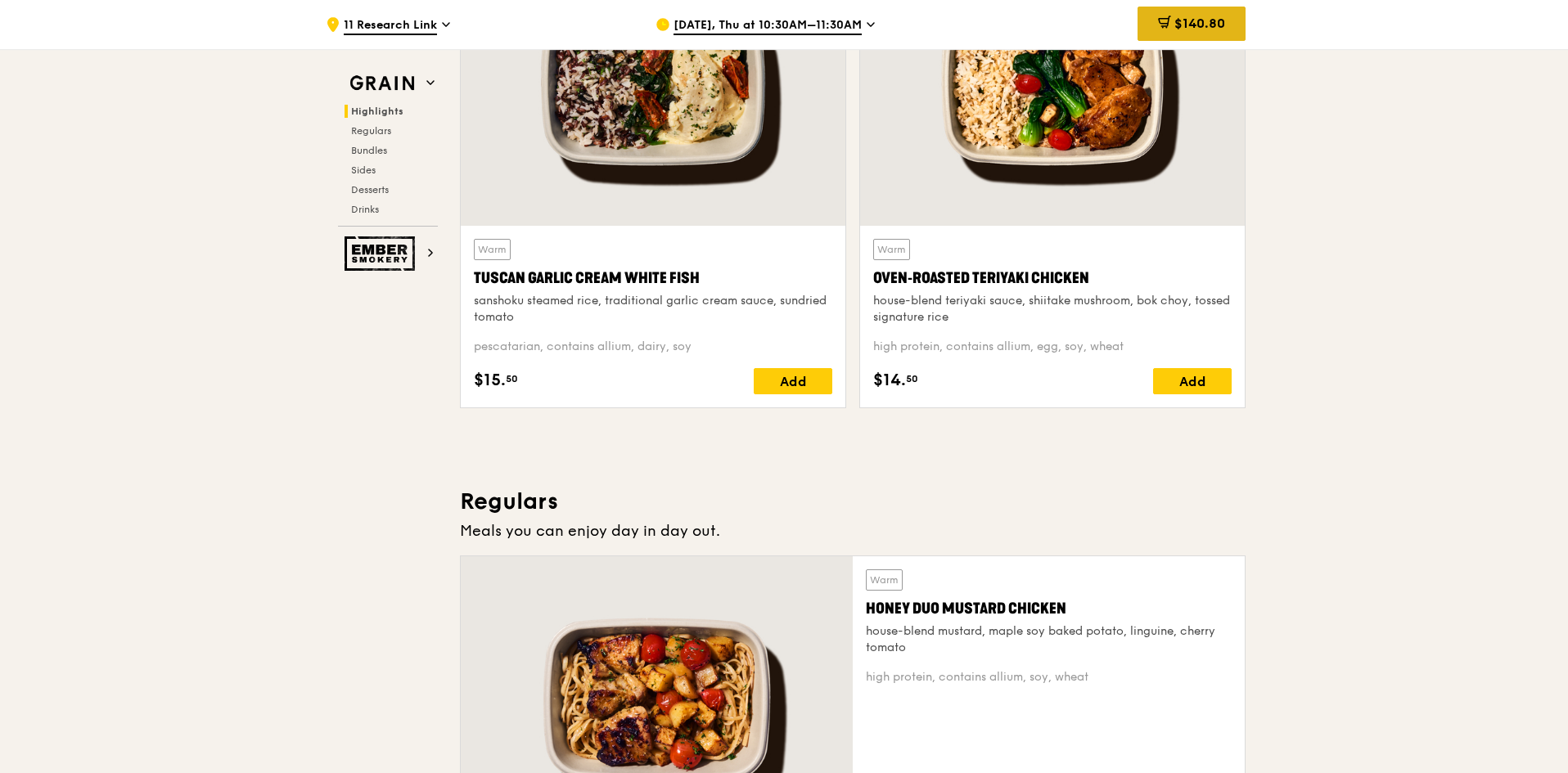
click at [1190, 15] on div "$140.80" at bounding box center [1191, 23] width 108 height 34
